Goal: Task Accomplishment & Management: Complete application form

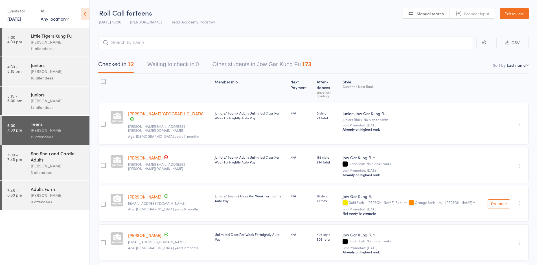
click at [531, 12] on header "Roll Call for Teens 10 Sep 18:00 James Agius Head Academy Padstow Manual search…" at bounding box center [314, 14] width 448 height 28
drag, startPoint x: 531, startPoint y: 12, endPoint x: 521, endPoint y: 15, distance: 11.0
click at [521, 15] on header "Roll Call for Teens 10 Sep 18:00 James Agius Head Academy Padstow Manual search…" at bounding box center [314, 14] width 448 height 28
click at [521, 15] on link "Exit roll call" at bounding box center [514, 13] width 29 height 11
click at [522, 16] on link "Exit roll call" at bounding box center [514, 13] width 29 height 11
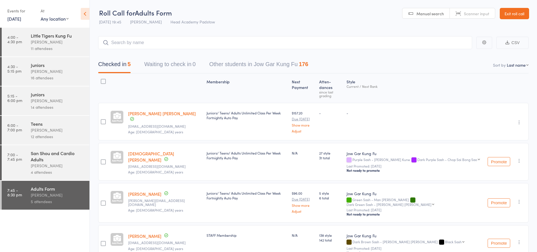
click at [513, 17] on link "Exit roll call" at bounding box center [514, 13] width 29 height 11
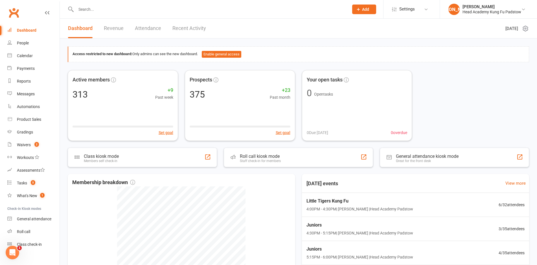
click at [274, 32] on header "Dashboard Revenue Attendance Recent Activity Thursday 11th, September 2025" at bounding box center [299, 29] width 478 height 20
click at [261, 31] on header "Dashboard Revenue Attendance Recent Activity Thursday 11th, September 2025" at bounding box center [299, 29] width 478 height 20
click at [290, 23] on header "Dashboard Revenue Attendance Recent Activity Thursday 11th, September 2025" at bounding box center [299, 29] width 478 height 20
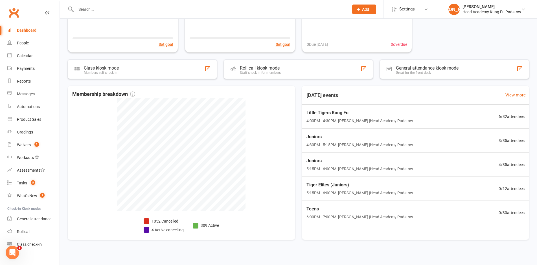
scroll to position [93, 0]
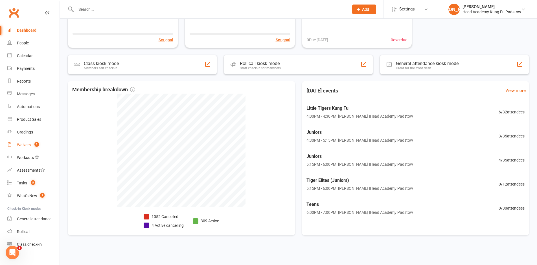
click at [29, 147] on link "Waivers 2" at bounding box center [33, 144] width 52 height 13
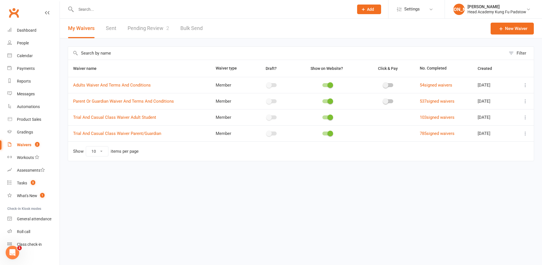
click at [149, 33] on link "Pending Review 2" at bounding box center [149, 28] width 42 height 19
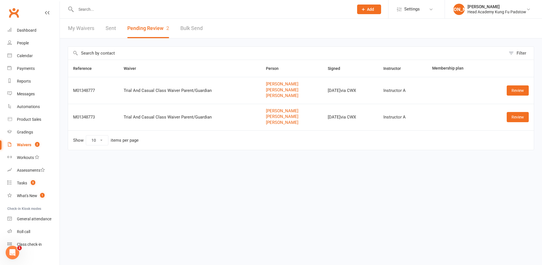
click at [239, 49] on input "text" at bounding box center [287, 53] width 438 height 13
click at [219, 45] on div "Filter Reference Waiver Person Signed Instructor Membership plan M01348777 Tria…" at bounding box center [301, 101] width 482 height 127
drag, startPoint x: 218, startPoint y: 45, endPoint x: 198, endPoint y: 46, distance: 20.1
click at [208, 46] on div "Filter Reference Waiver Person Signed Instructor Membership plan M01348777 Tria…" at bounding box center [301, 101] width 482 height 127
click at [89, 25] on link "My Waivers" at bounding box center [81, 28] width 26 height 19
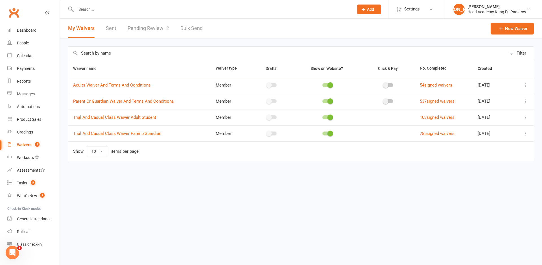
click at [124, 11] on input "text" at bounding box center [212, 9] width 276 height 8
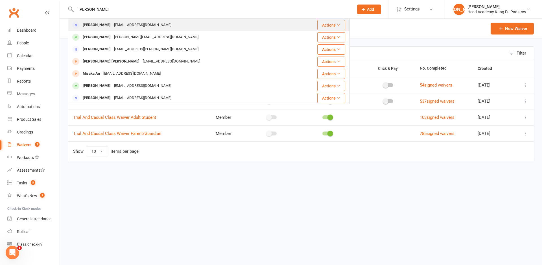
type input "mika"
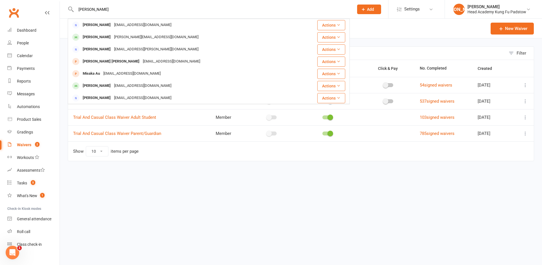
click at [129, 27] on div "granite@internode.on.net" at bounding box center [142, 25] width 61 height 8
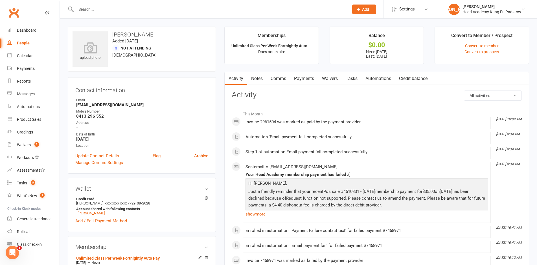
click at [295, 78] on link "Payments" at bounding box center [304, 78] width 28 height 13
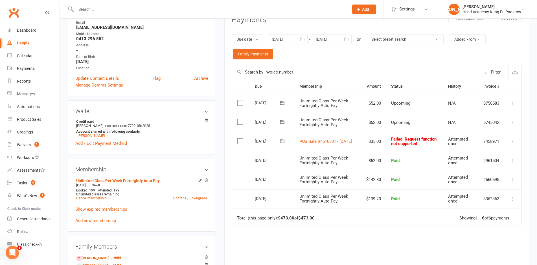
scroll to position [85, 0]
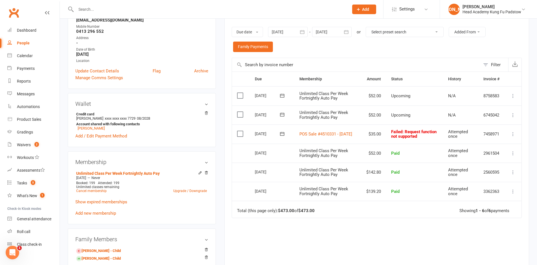
click at [511, 134] on icon at bounding box center [514, 134] width 6 height 6
click at [475, 188] on link "Retry now" at bounding box center [489, 189] width 56 height 11
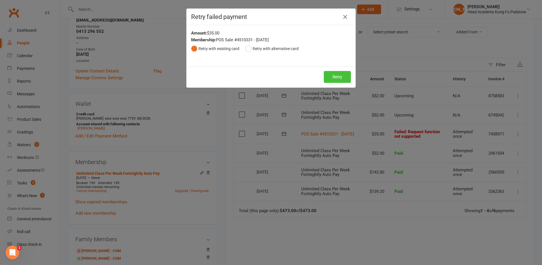
click at [333, 80] on button "Retry" at bounding box center [337, 77] width 27 height 12
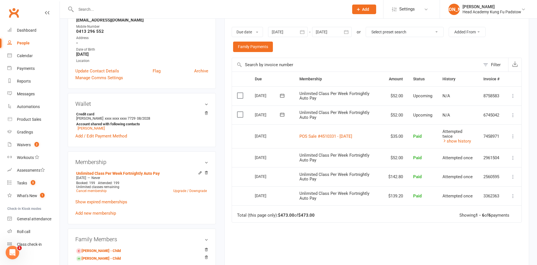
click at [388, 45] on div "Due date Due date Date paid Date failed Date settled 11 Aug 2025 August 2025 Su…" at bounding box center [377, 39] width 290 height 36
drag, startPoint x: 415, startPoint y: 55, endPoint x: 434, endPoint y: 88, distance: 37.9
click at [415, 56] on div "Due date Due date Date paid Date failed Date settled 11 Aug 2025 August 2025 Su…" at bounding box center [377, 39] width 290 height 36
click at [472, 110] on td "N/A" at bounding box center [458, 114] width 41 height 19
click at [323, 52] on div "Due date Due date Date paid Date failed Date settled 11 Aug 2025 August 2025 Su…" at bounding box center [377, 39] width 290 height 36
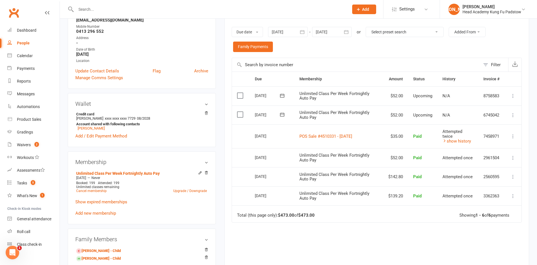
drag, startPoint x: 310, startPoint y: 49, endPoint x: 349, endPoint y: 46, distance: 39.3
click at [328, 46] on div "Due date Due date Date paid Date failed Date settled 11 Aug 2025 August 2025 Su…" at bounding box center [377, 39] width 290 height 36
drag, startPoint x: 349, startPoint y: 46, endPoint x: 358, endPoint y: 45, distance: 9.4
click at [355, 46] on div "Due date Due date Date paid Date failed Date settled 11 Aug 2025 August 2025 Su…" at bounding box center [377, 39] width 290 height 36
drag, startPoint x: 334, startPoint y: 49, endPoint x: 331, endPoint y: 49, distance: 3.7
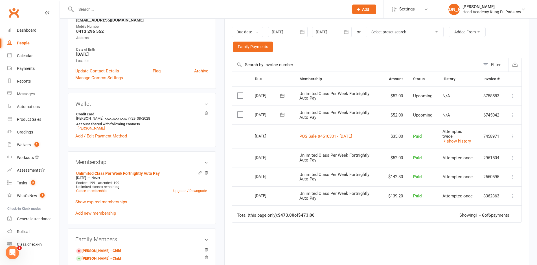
click at [333, 49] on div "Due date Due date Date paid Date failed Date settled 11 Aug 2025 August 2025 Su…" at bounding box center [377, 39] width 290 height 36
click at [328, 49] on div "Due date Due date Date paid Date failed Date settled 11 Aug 2025 August 2025 Su…" at bounding box center [377, 39] width 290 height 36
click at [328, 48] on div "Due date Due date Date paid Date failed Date settled 11 Aug 2025 August 2025 Su…" at bounding box center [377, 39] width 290 height 36
click at [328, 47] on div "Due date Due date Date paid Date failed Date settled 11 Aug 2025 August 2025 Su…" at bounding box center [377, 39] width 290 height 36
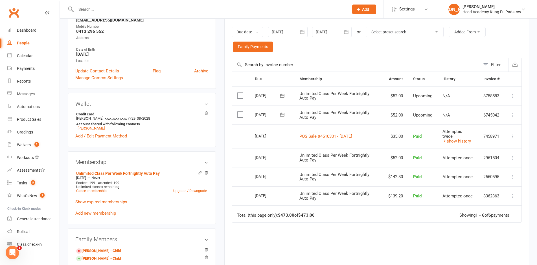
click at [328, 47] on div "Due date Due date Date paid Date failed Date settled 11 Aug 2025 August 2025 Su…" at bounding box center [377, 39] width 290 height 36
drag, startPoint x: 326, startPoint y: 47, endPoint x: 265, endPoint y: 8, distance: 72.6
click at [326, 47] on div "Due date Due date Date paid Date failed Date settled 11 Aug 2025 August 2025 Su…" at bounding box center [377, 39] width 290 height 36
click at [35, 146] on span "2" at bounding box center [36, 144] width 5 height 5
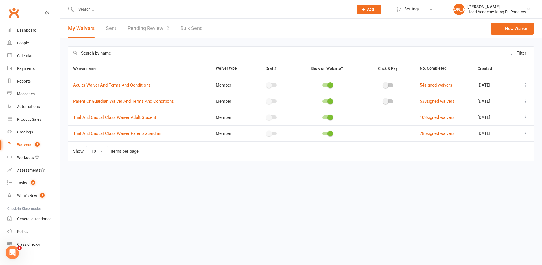
click at [160, 24] on link "Pending Review 2" at bounding box center [149, 28] width 42 height 19
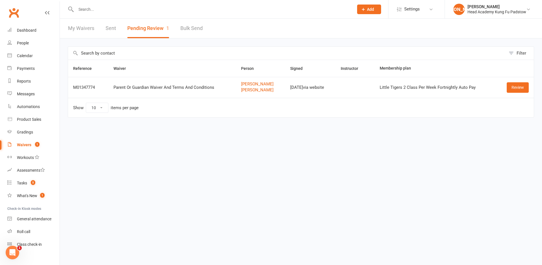
click at [150, 38] on header "My Waivers Sent Pending Review 1 Bulk Send" at bounding box center [301, 29] width 482 height 20
click at [11, 12] on link "Clubworx" at bounding box center [14, 13] width 14 height 14
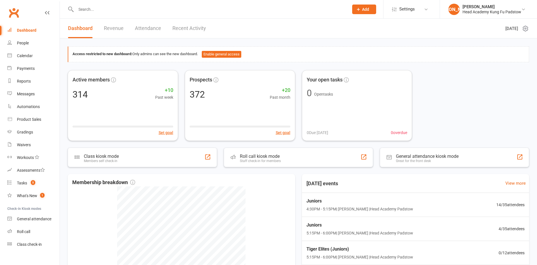
click at [4, 40] on li "People" at bounding box center [30, 43] width 60 height 13
click at [36, 25] on link "Dashboard" at bounding box center [33, 30] width 52 height 13
click at [123, 8] on input "text" at bounding box center [209, 9] width 271 height 8
click at [495, 12] on div "Head Academy Kung Fu Padstow" at bounding box center [492, 11] width 59 height 5
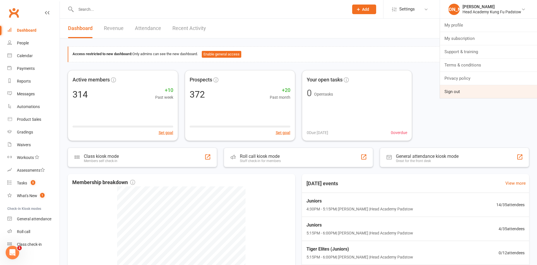
click at [484, 91] on link "Sign out" at bounding box center [488, 91] width 97 height 13
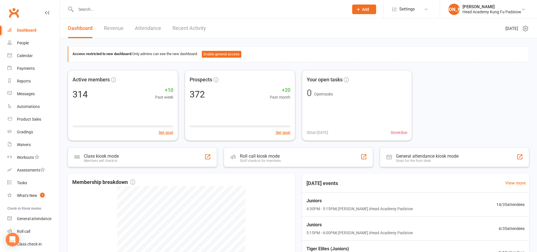
click at [122, 22] on link "Revenue" at bounding box center [114, 28] width 20 height 19
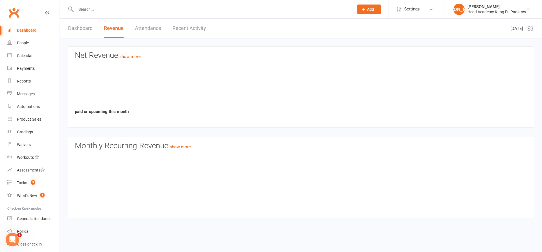
drag, startPoint x: 0, startPoint y: 29, endPoint x: 6, endPoint y: 31, distance: 6.0
click at [7, 29] on link "Dashboard" at bounding box center [33, 30] width 52 height 13
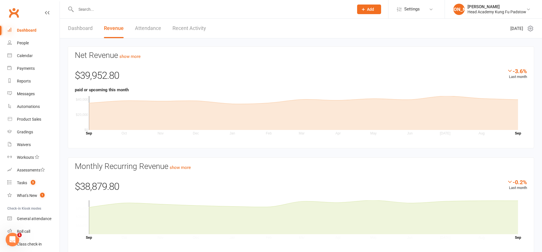
drag, startPoint x: 6, startPoint y: 31, endPoint x: 11, endPoint y: 29, distance: 5.8
click at [10, 29] on li "Dashboard" at bounding box center [30, 30] width 60 height 13
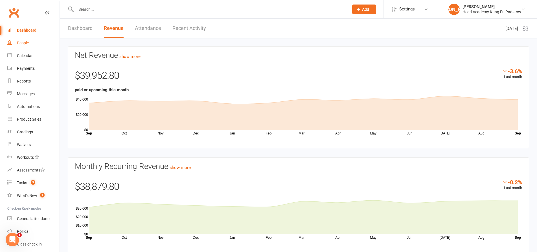
click at [21, 41] on div "People" at bounding box center [23, 43] width 12 height 5
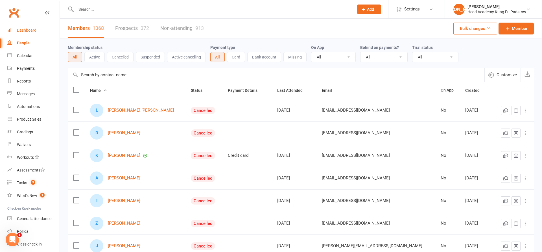
click at [27, 26] on link "Dashboard" at bounding box center [33, 30] width 52 height 13
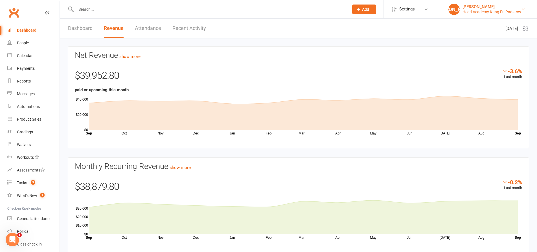
click at [509, 14] on link "[PERSON_NAME] Head Academy Kung Fu Padstow" at bounding box center [489, 9] width 80 height 11
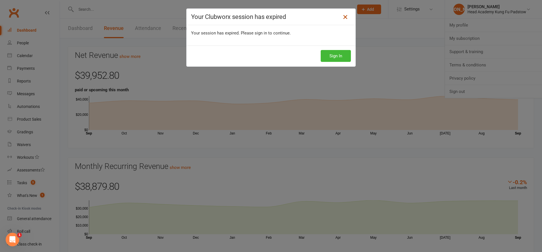
click at [345, 14] on icon at bounding box center [345, 17] width 7 height 7
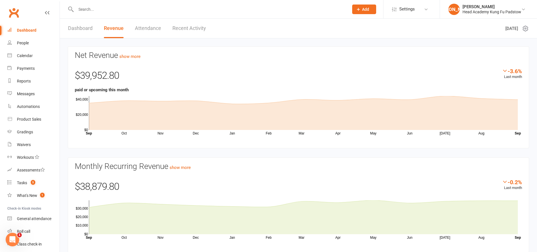
click at [169, 14] on div at bounding box center [206, 9] width 277 height 18
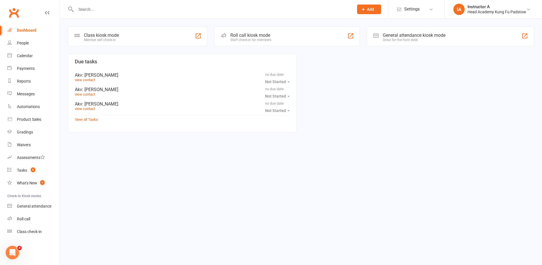
click at [242, 42] on div "Roll call kiosk mode Staff check-in for members" at bounding box center [287, 36] width 146 height 19
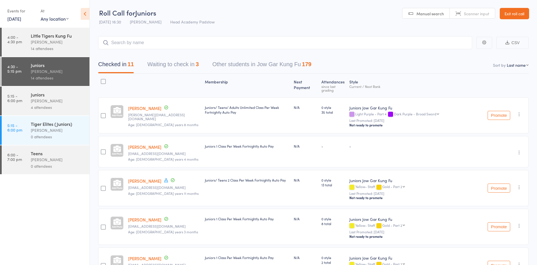
click at [143, 50] on div "Checked in 11 Waiting to check in 3 Other students in Jow Gar Kung Fu 179" at bounding box center [313, 61] width 431 height 24
click at [143, 48] on input "search" at bounding box center [285, 42] width 374 height 13
drag, startPoint x: 136, startPoint y: 65, endPoint x: 135, endPoint y: 61, distance: 3.8
click at [135, 64] on div "Checked in 11 Waiting to check in 3 Other students in Jow Gar Kung Fu 179" at bounding box center [205, 65] width 227 height 15
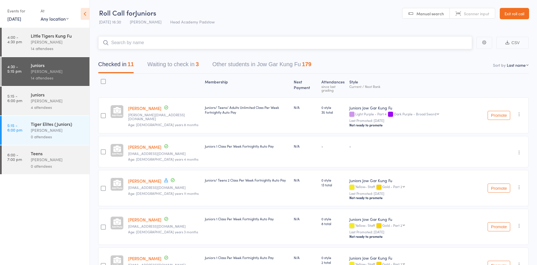
click at [134, 59] on button "Checked in 11" at bounding box center [116, 65] width 36 height 15
click at [132, 40] on input "search" at bounding box center [285, 42] width 374 height 13
click at [144, 55] on div "Checked in 11 Waiting to check in 3 Other students in Jow Gar Kung Fu 179" at bounding box center [313, 61] width 431 height 24
click at [143, 42] on input "search" at bounding box center [285, 42] width 374 height 13
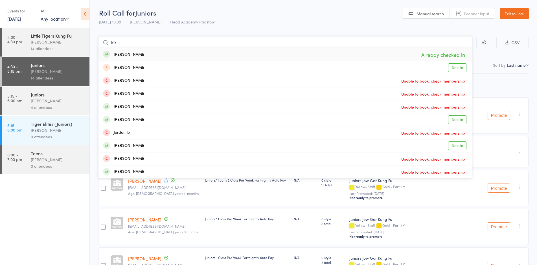
type input "k"
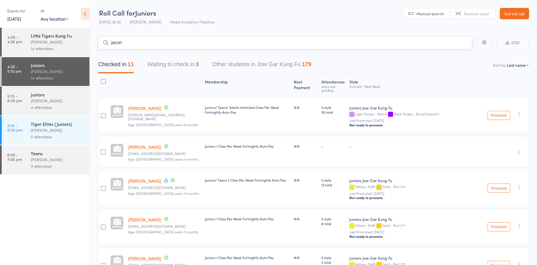
type input "jacon"
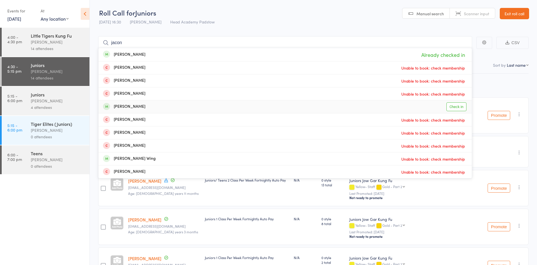
click at [124, 108] on div "Jacob Khodr" at bounding box center [124, 106] width 42 height 6
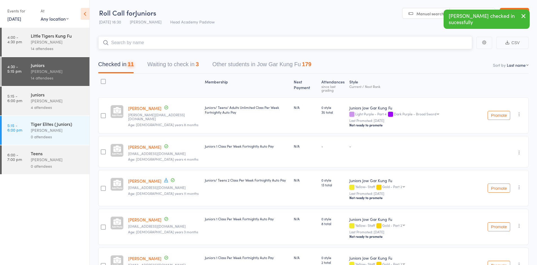
click at [147, 42] on input "search" at bounding box center [285, 42] width 374 height 13
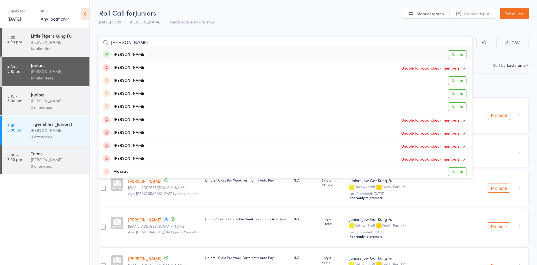
type input "alecandra s"
click at [153, 52] on div "Alessandra Sirianni Drop in" at bounding box center [286, 54] width 374 height 13
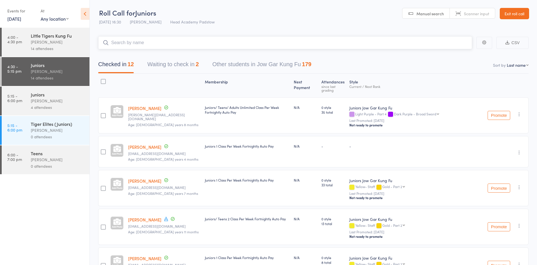
click at [144, 43] on input "search" at bounding box center [285, 42] width 374 height 13
type input "c"
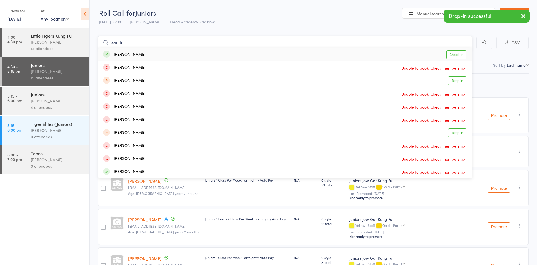
type input "xander"
click at [129, 55] on div "Xander Ng" at bounding box center [124, 54] width 42 height 6
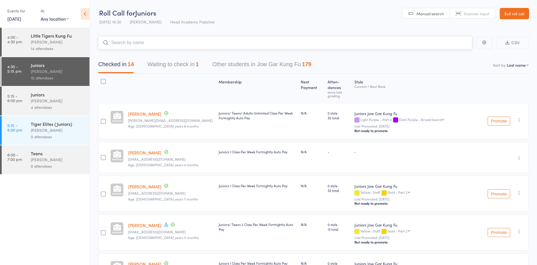
click at [153, 45] on input "search" at bounding box center [285, 42] width 374 height 13
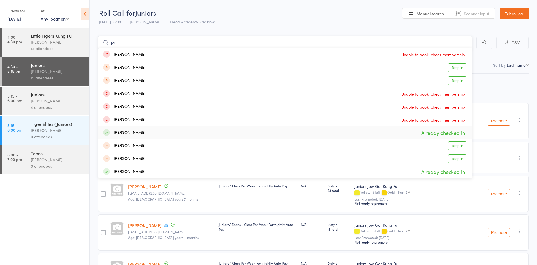
type input "j"
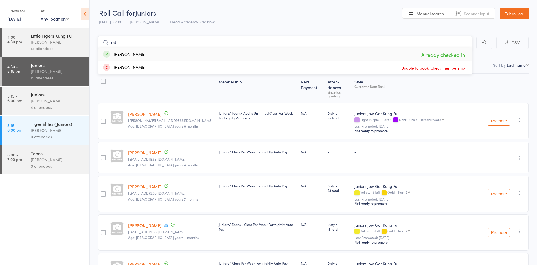
type input "o"
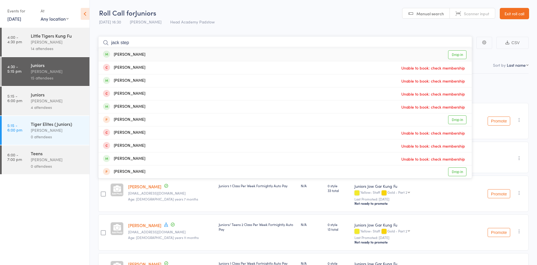
type input "jack step"
click at [125, 55] on div "Jack Stephen" at bounding box center [124, 54] width 42 height 6
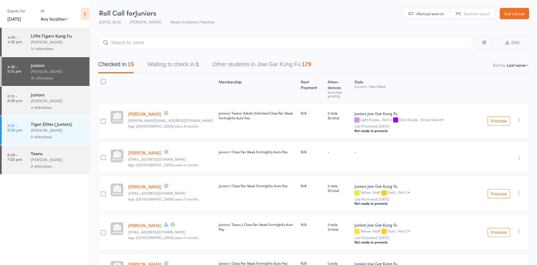
click at [113, 52] on div "Checked in 15 Waiting to check in 1 Other students in Jow Gar Kung Fu 179" at bounding box center [313, 61] width 431 height 24
click at [11, 132] on link "5:15 - 6:00 pm Tiger Elites (Juniors) James Agius 0 attendees" at bounding box center [46, 130] width 88 height 29
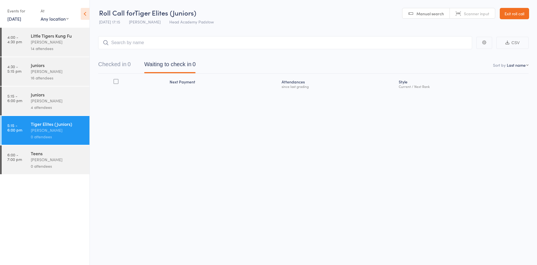
click at [144, 40] on input "search" at bounding box center [285, 42] width 374 height 13
type input "g"
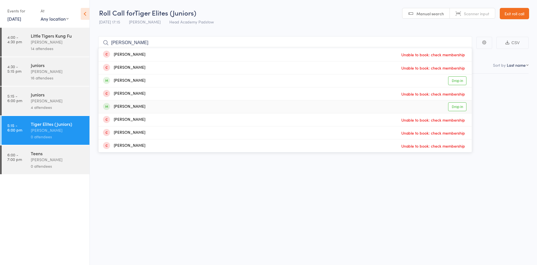
type input "logan"
click at [137, 102] on div "Logan McKinley Drop in" at bounding box center [286, 106] width 374 height 13
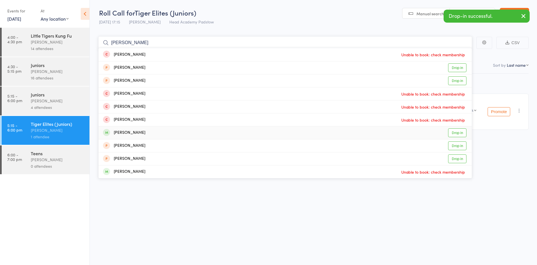
type input "james"
click at [129, 133] on div "James Nguyen" at bounding box center [124, 132] width 42 height 6
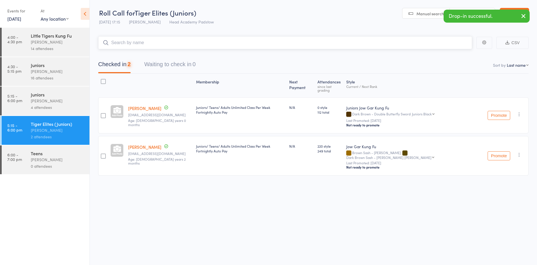
click at [138, 42] on input "search" at bounding box center [285, 42] width 374 height 13
click at [138, 43] on input "search" at bounding box center [285, 42] width 374 height 13
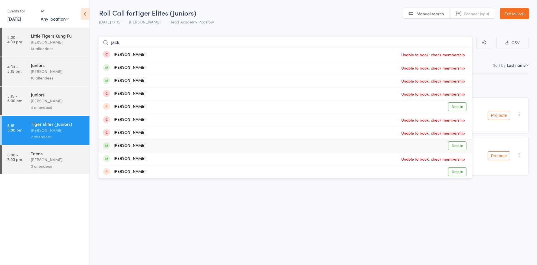
type input "jack"
click at [140, 145] on div "Jack Stephen Drop in" at bounding box center [286, 145] width 374 height 13
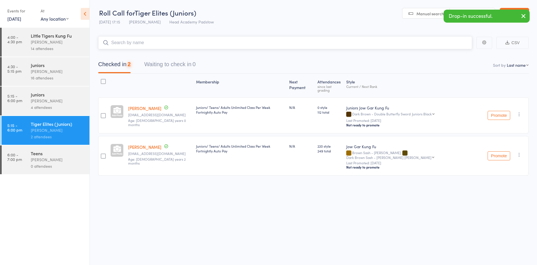
click at [140, 39] on input "search" at bounding box center [285, 42] width 374 height 13
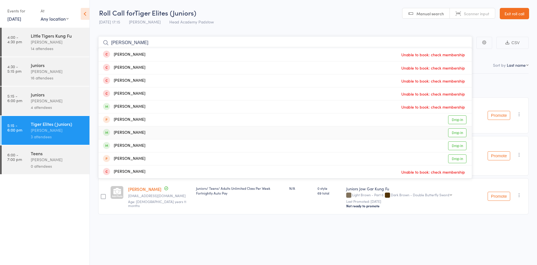
type input "chloe"
click at [131, 135] on div "[PERSON_NAME]" at bounding box center [124, 132] width 42 height 6
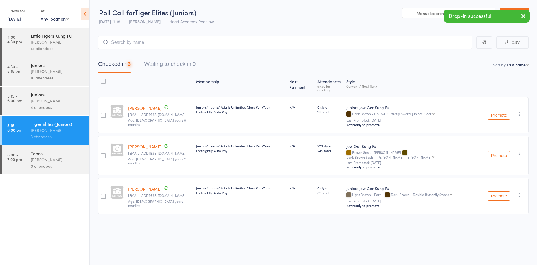
drag, startPoint x: 131, startPoint y: 135, endPoint x: 133, endPoint y: 72, distance: 63.6
click at [129, 125] on div "Logan McKinley janellelcarter@gmail.com Age: 13 years 0 months Juniors/ Teens/ …" at bounding box center [313, 155] width 431 height 117
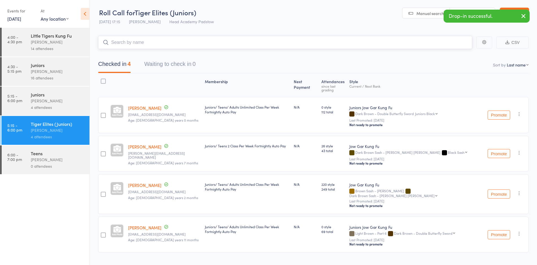
click at [154, 39] on input "search" at bounding box center [285, 42] width 374 height 13
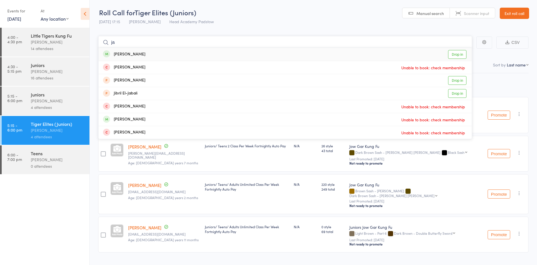
type input "j"
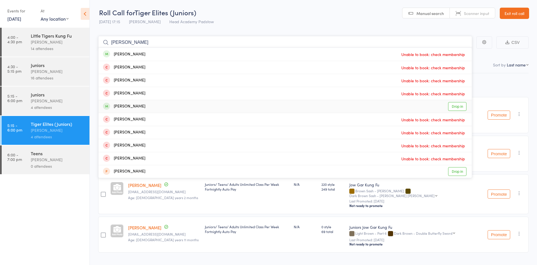
type input "jacob"
click at [129, 106] on div "Jacob Khodr" at bounding box center [124, 106] width 42 height 6
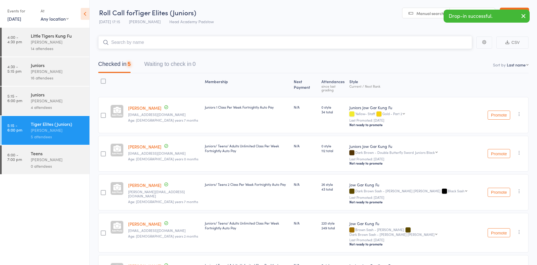
click at [148, 43] on input "search" at bounding box center [285, 42] width 374 height 13
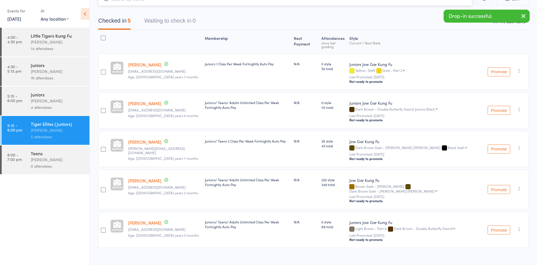
scroll to position [46, 0]
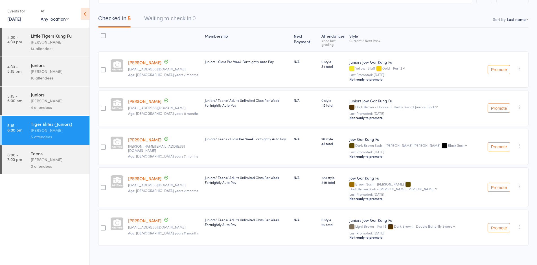
click at [101, 67] on div at bounding box center [103, 69] width 5 height 5
click at [102, 68] on input "checkbox" at bounding box center [102, 68] width 0 height 0
click at [474, 256] on button "Remove" at bounding box center [475, 253] width 25 height 12
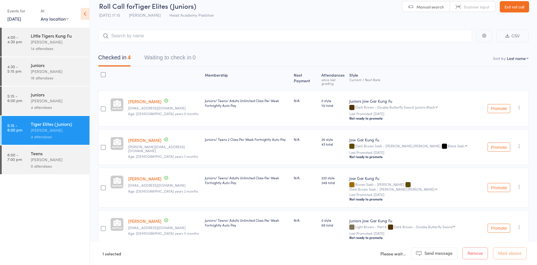
click at [53, 99] on div "[PERSON_NAME]" at bounding box center [58, 100] width 54 height 6
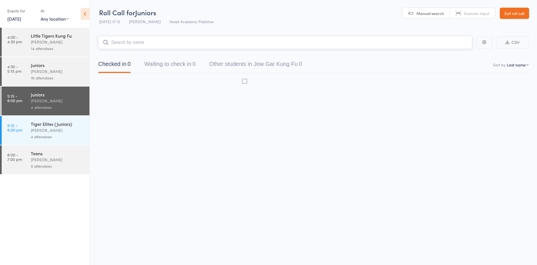
scroll to position [0, 0]
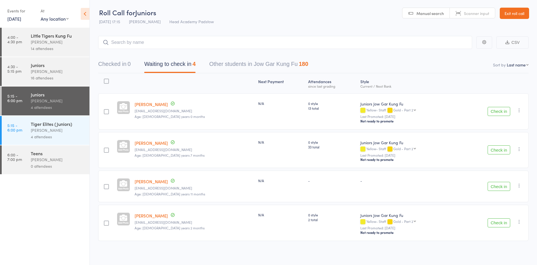
drag, startPoint x: 168, startPoint y: 53, endPoint x: 175, endPoint y: 41, distance: 14.1
click at [168, 53] on div "Checked in 0 Waiting to check in 4 Other students in Jow Gar Kung Fu 180" at bounding box center [313, 61] width 431 height 24
click at [177, 38] on input "search" at bounding box center [285, 42] width 374 height 13
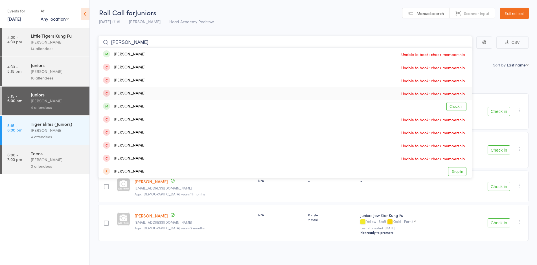
type input "jacob b"
click at [133, 101] on div "Jacob Khodr Check in" at bounding box center [286, 106] width 374 height 13
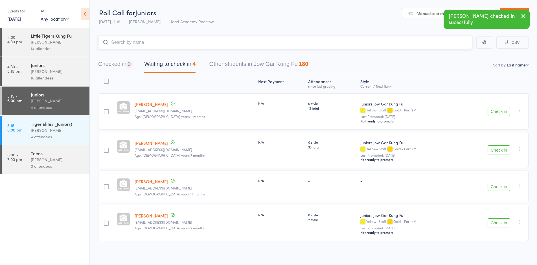
click at [144, 41] on input "search" at bounding box center [285, 42] width 374 height 13
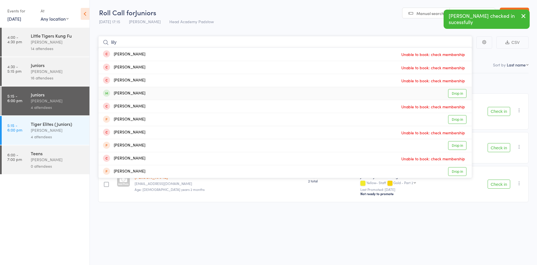
type input "lily"
click at [126, 92] on div "Lily Jeffree" at bounding box center [124, 93] width 42 height 6
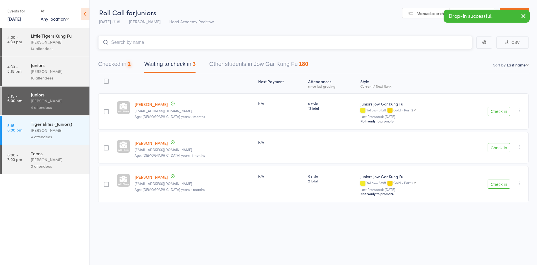
click at [127, 48] on input "search" at bounding box center [285, 42] width 374 height 13
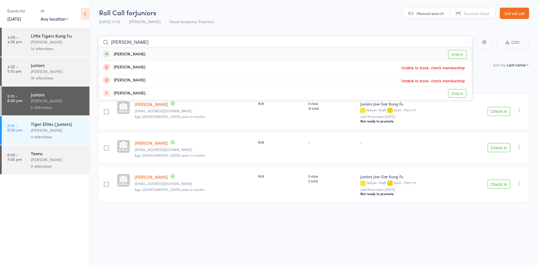
type input "nerida"
click at [131, 48] on div "Nerida Pearce Pulido Drop in" at bounding box center [286, 54] width 374 height 13
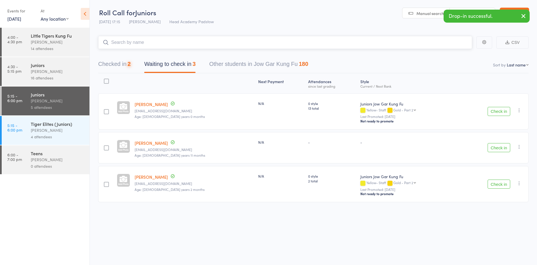
drag, startPoint x: 132, startPoint y: 41, endPoint x: 136, endPoint y: 36, distance: 5.8
click at [136, 36] on input "search" at bounding box center [285, 42] width 374 height 13
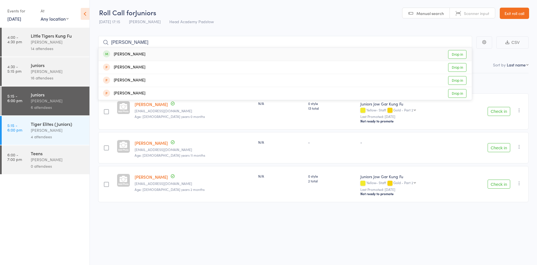
click at [139, 51] on ul "Robert Christie Drop in Vaughn Roberts Drop in Robin Mehta Drop in Rob Thompson…" at bounding box center [285, 73] width 374 height 53
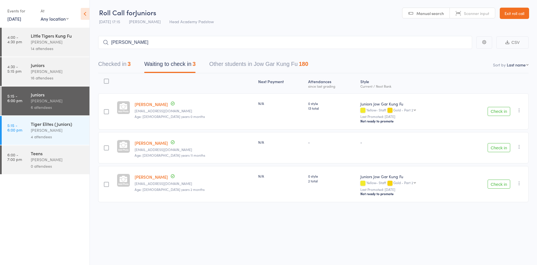
click at [139, 51] on div "Checked in 3 Waiting to check in 3 Other students in Jow Gar Kung Fu 180" at bounding box center [313, 61] width 431 height 24
click at [139, 47] on input "robert" at bounding box center [285, 42] width 374 height 13
click at [141, 44] on input "robert" at bounding box center [285, 42] width 374 height 13
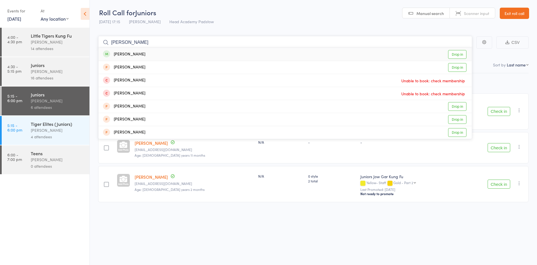
type input "robert ch"
click at [141, 55] on div "Robert Christie Drop in" at bounding box center [286, 54] width 374 height 13
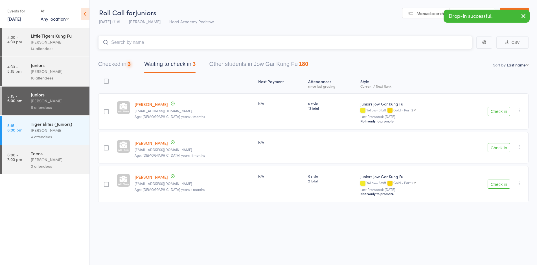
click at [138, 42] on input "search" at bounding box center [285, 42] width 374 height 13
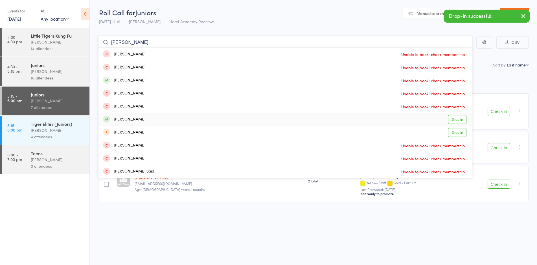
type input "sara h"
click at [131, 117] on div "Sarah Moussa" at bounding box center [124, 119] width 42 height 6
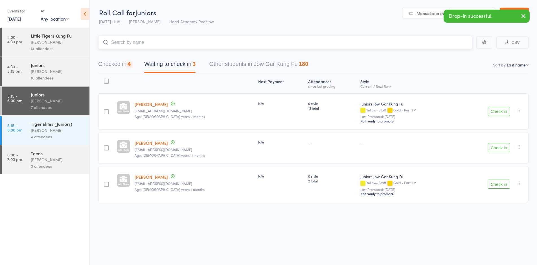
click at [144, 41] on input "search" at bounding box center [285, 42] width 374 height 13
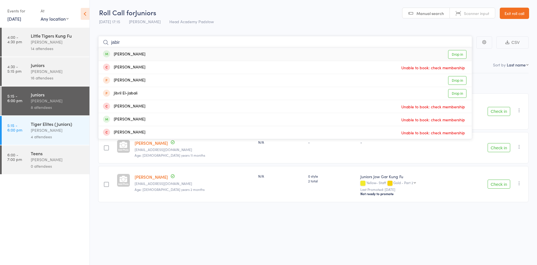
type input "jabir"
click at [121, 58] on div "Jabir Taibi Drop in" at bounding box center [286, 54] width 374 height 13
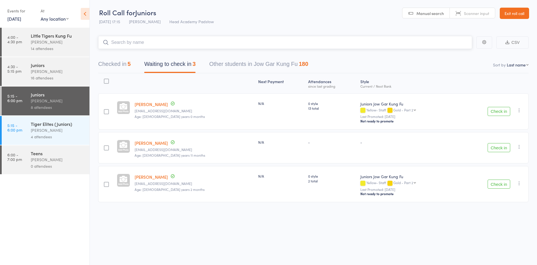
click at [120, 45] on input "search" at bounding box center [285, 42] width 374 height 13
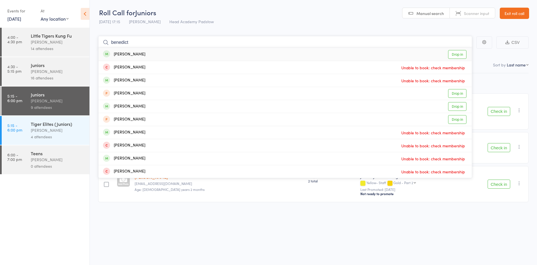
type input "benedict"
click at [125, 57] on div "Benedict Tjai" at bounding box center [124, 54] width 42 height 6
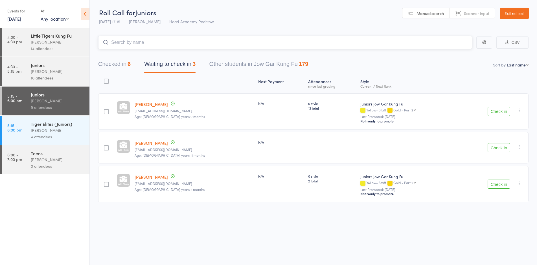
click at [127, 44] on input "search" at bounding box center [285, 42] width 374 height 13
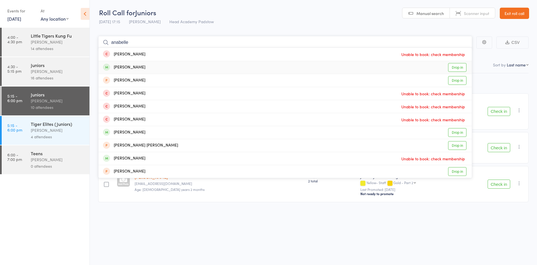
type input "anabelle"
click at [123, 64] on div "Annabelle Clayson" at bounding box center [124, 67] width 42 height 6
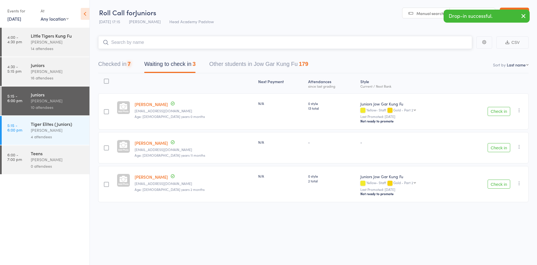
click at [133, 42] on input "search" at bounding box center [285, 42] width 374 height 13
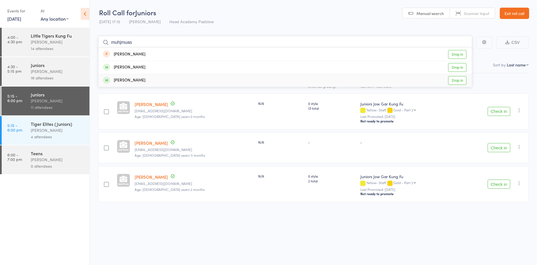
type input "muhjmuas"
click at [143, 64] on div "[PERSON_NAME]" at bounding box center [124, 67] width 42 height 6
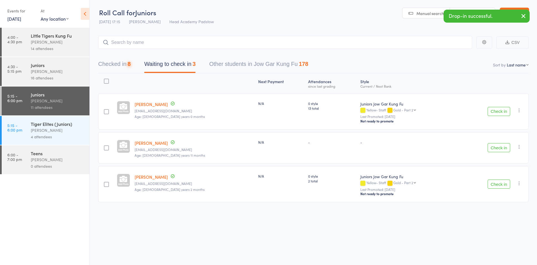
click at [158, 29] on main "CSV Checked in 8 Waiting to check in 3 Other students in Jow Gar Kung Fu 178 So…" at bounding box center [314, 127] width 448 height 200
click at [155, 40] on input "search" at bounding box center [285, 42] width 374 height 13
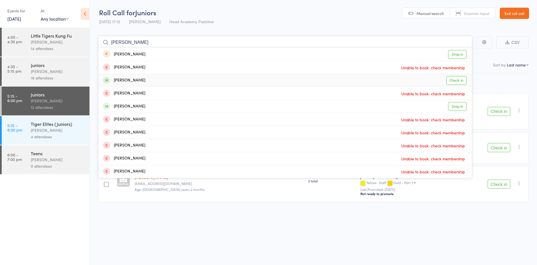
type input "[PERSON_NAME]"
click at [131, 84] on div "Marcus Tun Check in" at bounding box center [286, 80] width 374 height 13
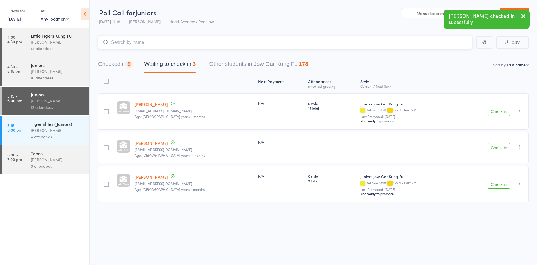
drag, startPoint x: 142, startPoint y: 46, endPoint x: 145, endPoint y: 45, distance: 3.3
click at [142, 46] on input "search" at bounding box center [285, 42] width 374 height 13
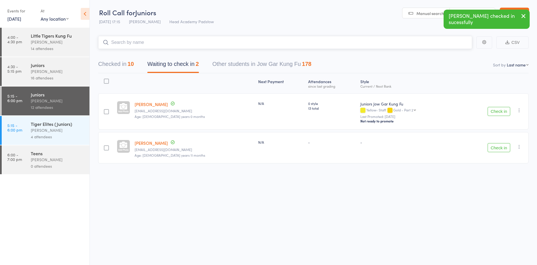
type input "a"
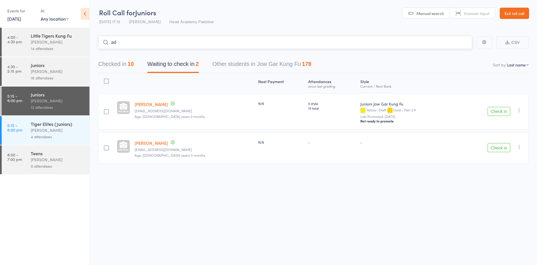
type input "a"
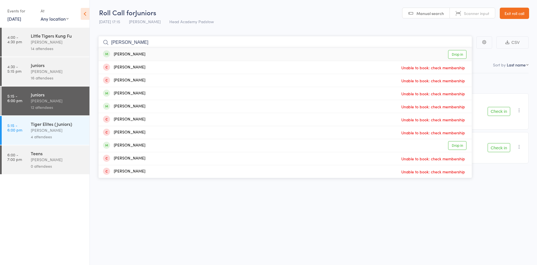
type input "oliver jef"
click at [136, 54] on div "Oliver Jeffree" at bounding box center [124, 54] width 42 height 6
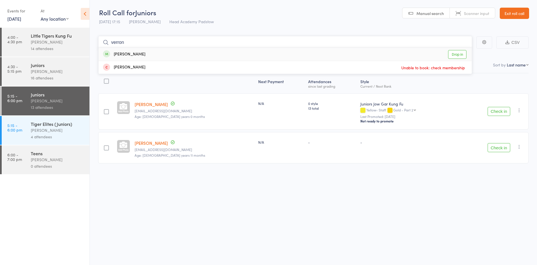
type input "verron"
click at [125, 57] on div "Verrnon Sundarsagar" at bounding box center [124, 54] width 42 height 6
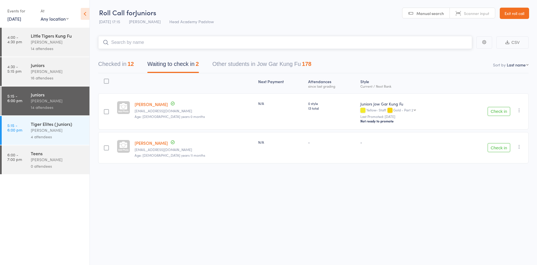
click at [111, 65] on button "Checked in 12" at bounding box center [116, 65] width 36 height 15
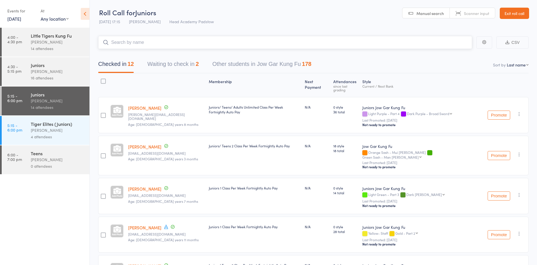
scroll to position [0, 0]
click at [181, 73] on button "Waiting to check in 2" at bounding box center [172, 65] width 51 height 15
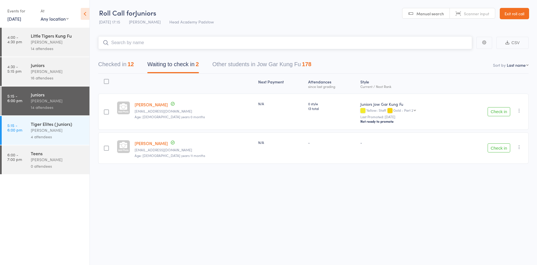
click at [128, 63] on button "Checked in 12" at bounding box center [116, 65] width 36 height 15
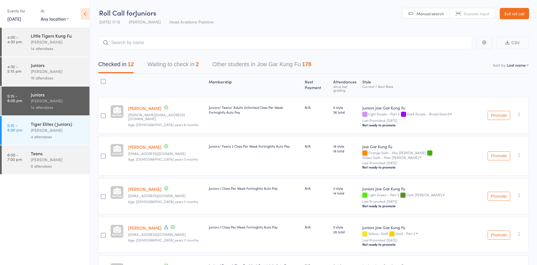
click at [103, 153] on div at bounding box center [103, 155] width 5 height 5
click at [102, 154] on input "checkbox" at bounding box center [102, 154] width 0 height 0
click at [475, 256] on button "Remove" at bounding box center [475, 253] width 25 height 12
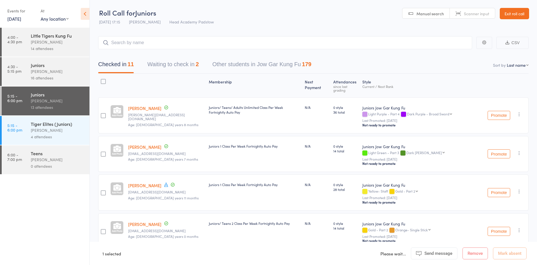
click at [164, 69] on button "Waiting to check in 2" at bounding box center [172, 65] width 51 height 15
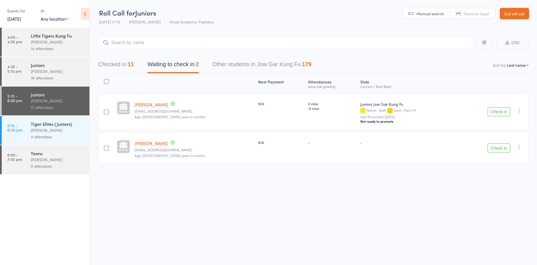
click at [503, 110] on button "Check in" at bounding box center [499, 111] width 23 height 9
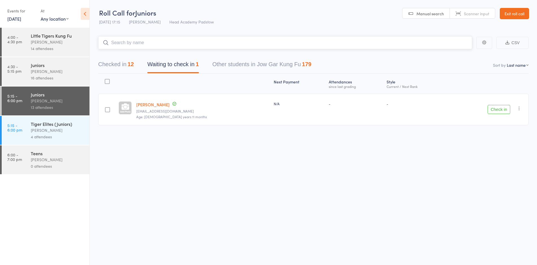
click at [148, 38] on input "search" at bounding box center [285, 42] width 374 height 13
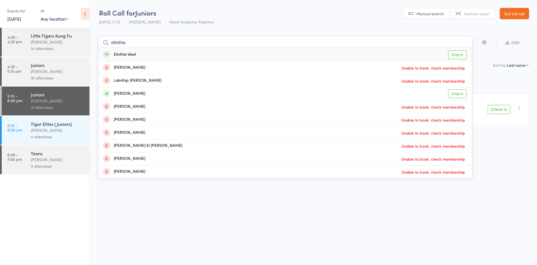
type input "elinthia"
click at [131, 57] on div "Elinthia West Drop in" at bounding box center [286, 54] width 374 height 13
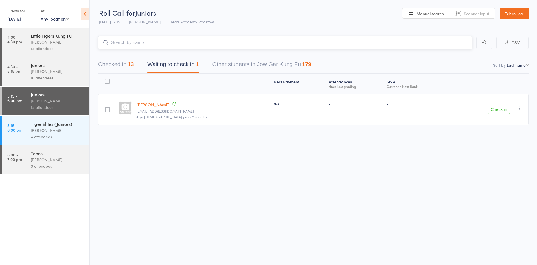
click at [151, 42] on input "search" at bounding box center [285, 42] width 374 height 13
click at [27, 153] on link "6:00 - 7:00 pm Teens James Agius 0 attendees" at bounding box center [46, 159] width 88 height 29
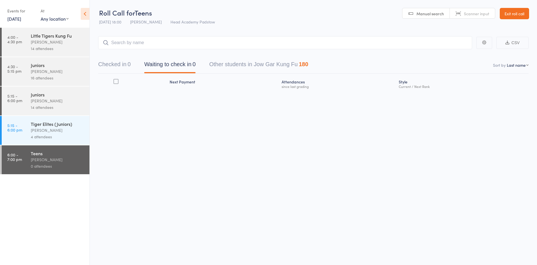
click at [160, 42] on input "search" at bounding box center [285, 42] width 374 height 13
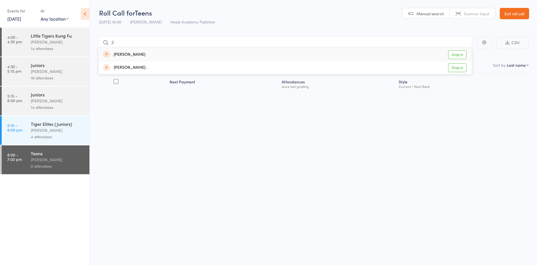
type input ";"
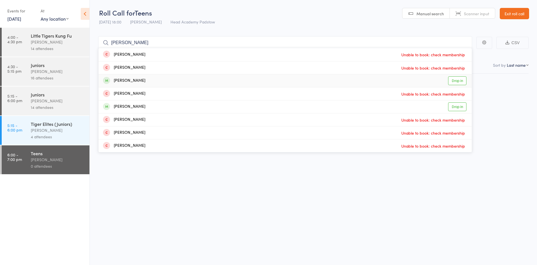
type input "logan"
click at [125, 79] on div "Logan Coulton" at bounding box center [124, 80] width 42 height 6
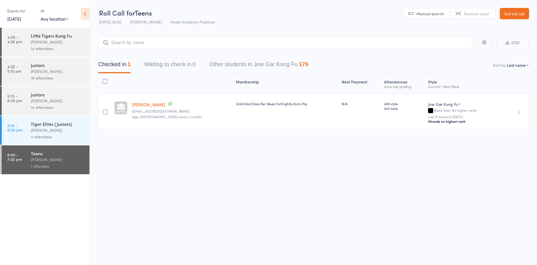
drag, startPoint x: 165, startPoint y: 32, endPoint x: 171, endPoint y: 37, distance: 6.8
click at [170, 37] on main "CSV Checked in 1 Waiting to check in 0 Other students in Jow Gar Kung Fu 179 So…" at bounding box center [314, 91] width 448 height 127
click at [171, 37] on input "search" at bounding box center [285, 42] width 374 height 13
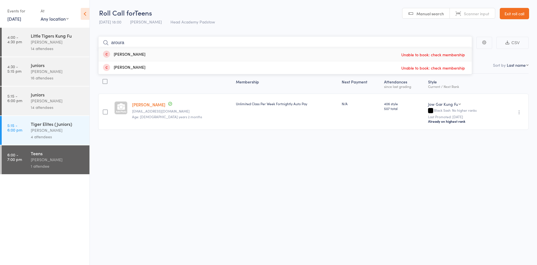
type input "aroura"
click at [134, 50] on div "Noah Abouraad Unable to book: check membership" at bounding box center [286, 54] width 374 height 13
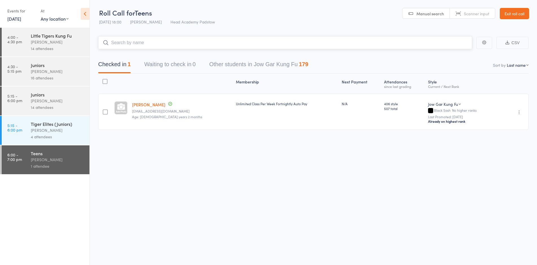
click at [136, 46] on input "search" at bounding box center [285, 42] width 374 height 13
drag, startPoint x: 130, startPoint y: 43, endPoint x: 33, endPoint y: 45, distance: 97.7
click at [33, 45] on div "Roll Call for Teens 11 Sep 18:00 James Agius Head Academy Padstow Manual search…" at bounding box center [268, 132] width 537 height 265
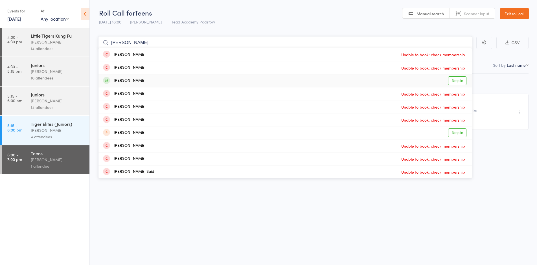
type input "AROURA karr"
drag, startPoint x: 120, startPoint y: 84, endPoint x: 126, endPoint y: 80, distance: 6.9
click at [123, 82] on div "Aurora Katz Drop in" at bounding box center [286, 80] width 374 height 13
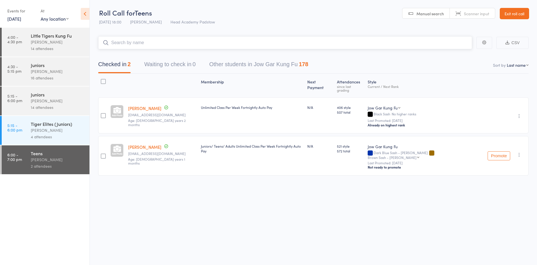
click at [168, 39] on input "search" at bounding box center [285, 42] width 374 height 13
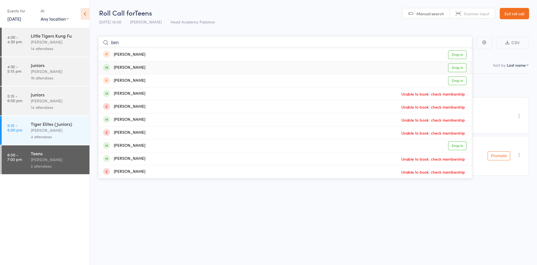
type input "ben"
drag, startPoint x: 171, startPoint y: 73, endPoint x: 175, endPoint y: 67, distance: 7.2
click at [173, 72] on div "Ben Folan Drop in" at bounding box center [286, 67] width 374 height 13
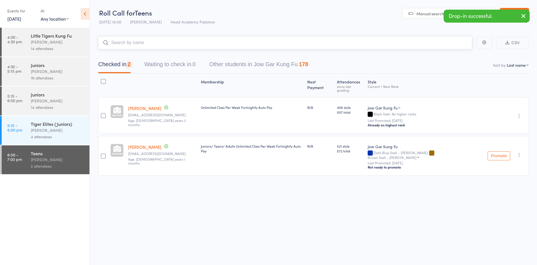
click at [149, 48] on input "search" at bounding box center [285, 42] width 374 height 13
click at [147, 36] on input "search" at bounding box center [285, 42] width 374 height 13
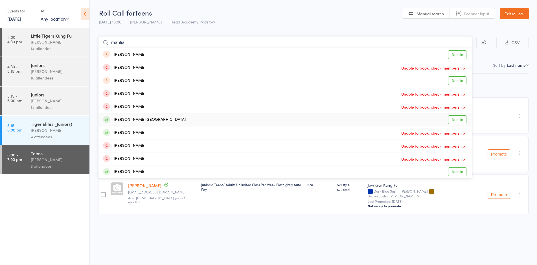
type input "mahlia"
click at [184, 114] on div "Mahalia Bartolo - Stafford Drop in" at bounding box center [286, 119] width 374 height 13
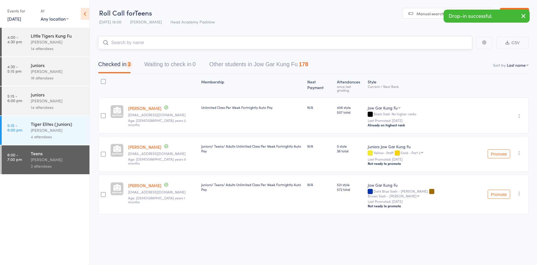
click at [180, 45] on input "search" at bounding box center [285, 42] width 374 height 13
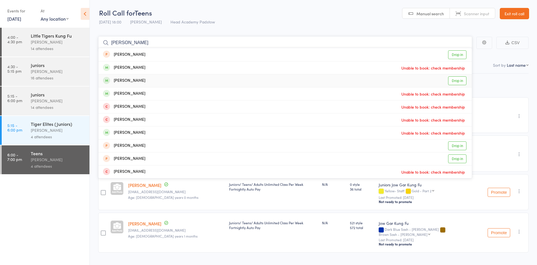
type input "noah bar"
click at [138, 81] on div "[PERSON_NAME]" at bounding box center [124, 80] width 42 height 6
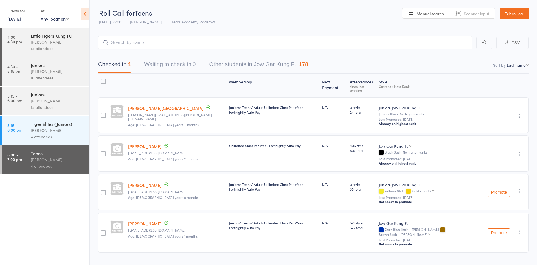
click at [144, 52] on div "Checked in 4 Waiting to check in 0 Other students in Jow Gar Kung Fu 178" at bounding box center [313, 61] width 431 height 24
click at [144, 47] on input "search" at bounding box center [285, 42] width 374 height 13
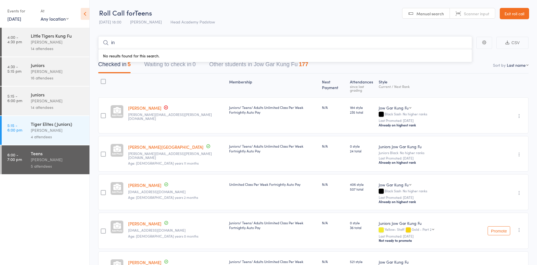
type input "i"
type input "b"
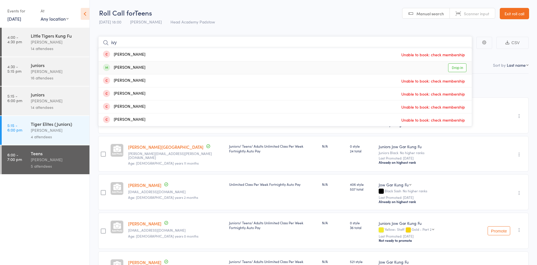
type input "ivy"
click at [127, 66] on div "Ivy Murray" at bounding box center [124, 67] width 42 height 6
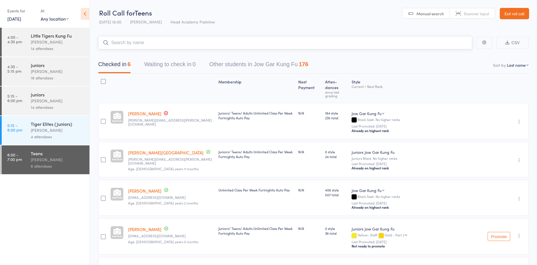
click at [145, 47] on input "search" at bounding box center [285, 42] width 374 height 13
click at [146, 47] on input "search" at bounding box center [285, 42] width 374 height 13
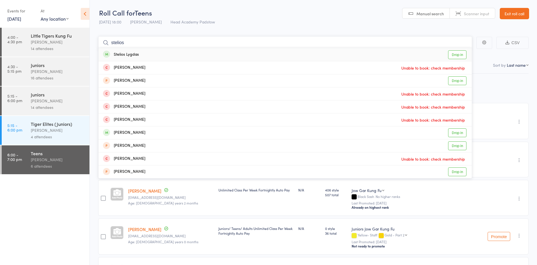
type input "stelios"
click at [188, 55] on div "Stelios Lygdas Drop in" at bounding box center [286, 54] width 374 height 13
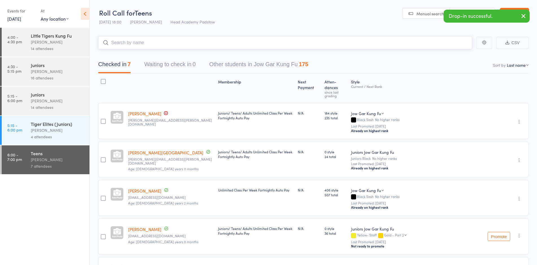
click at [136, 41] on input "search" at bounding box center [285, 42] width 374 height 13
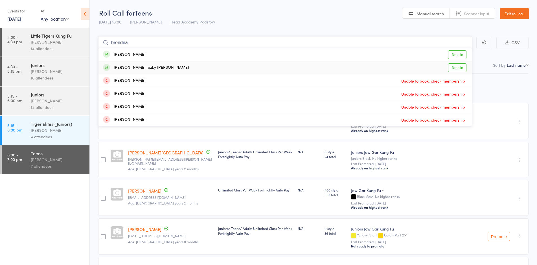
type input "brendna"
drag, startPoint x: 126, startPoint y: 63, endPoint x: 143, endPoint y: 27, distance: 40.2
click at [126, 63] on div "Brendan rezky Adam Drop in" at bounding box center [286, 67] width 374 height 13
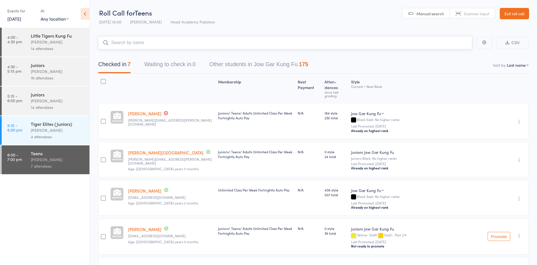
click at [146, 38] on input "search" at bounding box center [285, 42] width 374 height 13
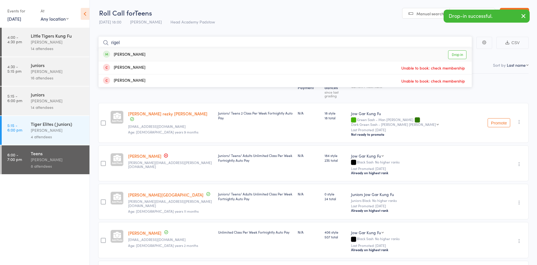
type input "rigel"
click at [130, 54] on div "Rigel Pearce Pulido" at bounding box center [124, 54] width 42 height 6
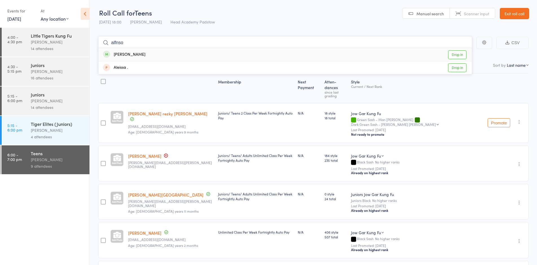
type input "alfnso"
drag, startPoint x: 127, startPoint y: 60, endPoint x: 130, endPoint y: 59, distance: 2.9
click at [129, 60] on div "Alfonso Pearce Pulido Drop in" at bounding box center [286, 54] width 374 height 13
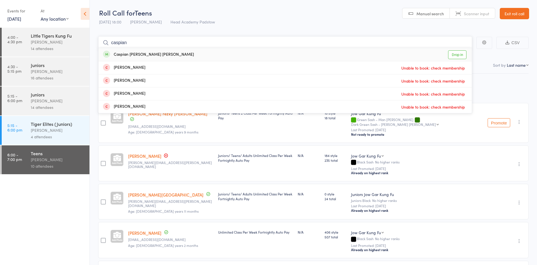
type input "caspian"
click at [136, 56] on div "Caspian Mok Holmes" at bounding box center [148, 54] width 91 height 6
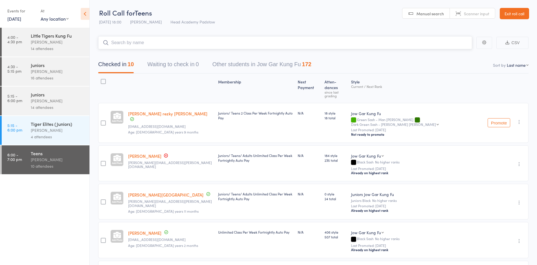
click at [138, 39] on input "search" at bounding box center [285, 42] width 374 height 13
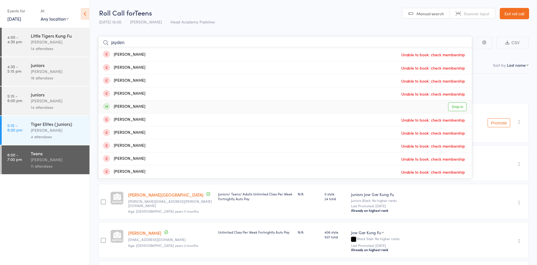
type input "jayden"
click at [140, 103] on div "Jayden Bryant Drop in" at bounding box center [286, 106] width 374 height 13
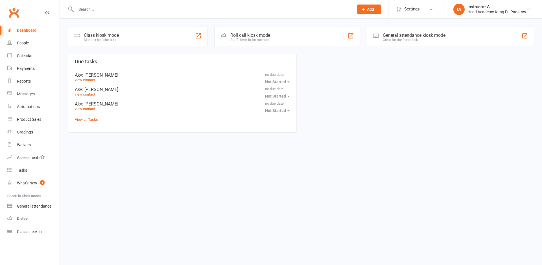
click at [212, 13] on input "text" at bounding box center [212, 9] width 276 height 8
type input "[PERSON_NAME]?"
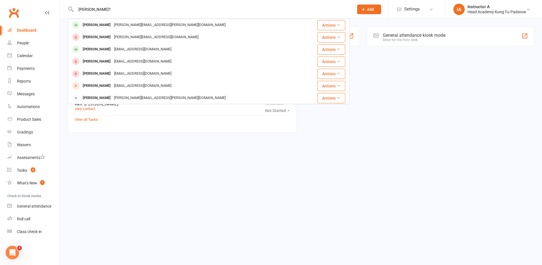
drag, startPoint x: 106, startPoint y: 28, endPoint x: 120, endPoint y: 25, distance: 14.0
click at [115, 24] on div "[PERSON_NAME] [PERSON_NAME][EMAIL_ADDRESS][PERSON_NAME][DOMAIN_NAME]" at bounding box center [154, 25] width 146 height 8
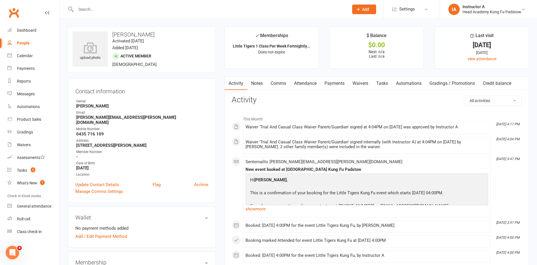
click at [297, 79] on link "Attendance" at bounding box center [305, 83] width 31 height 13
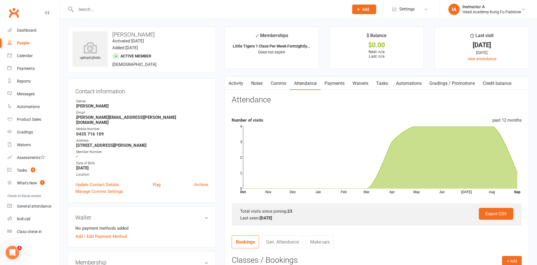
click at [331, 80] on link "Payments" at bounding box center [335, 83] width 28 height 13
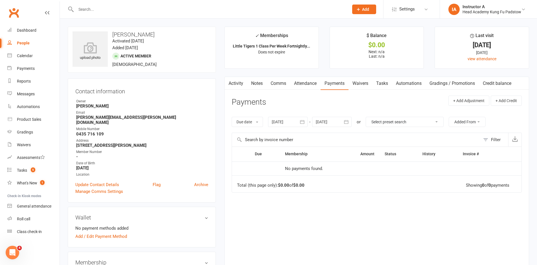
click at [307, 84] on link "Attendance" at bounding box center [305, 83] width 31 height 13
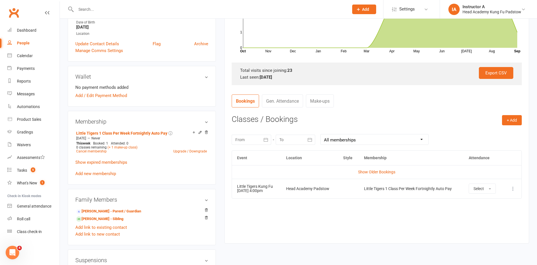
scroll to position [141, 0]
click at [368, 171] on link "Show Older Bookings" at bounding box center [376, 171] width 37 height 5
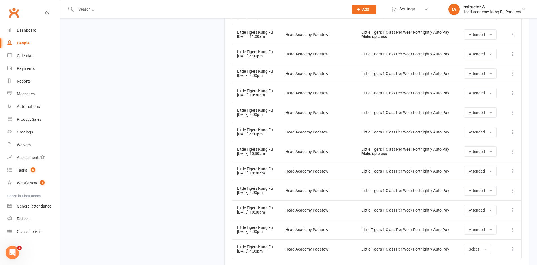
scroll to position [596, 0]
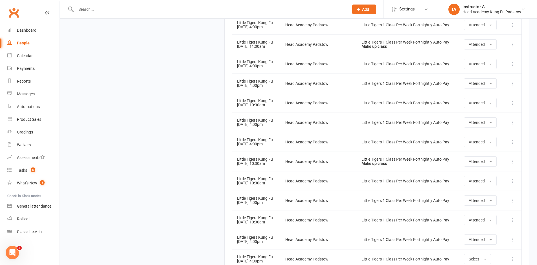
click at [185, 10] on input "text" at bounding box center [209, 9] width 271 height 8
paste input "[PERSON_NAME]?"
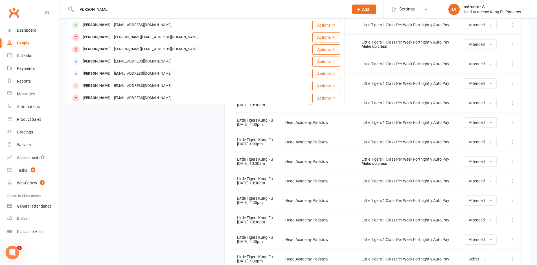
type input "[PERSON_NAME]"
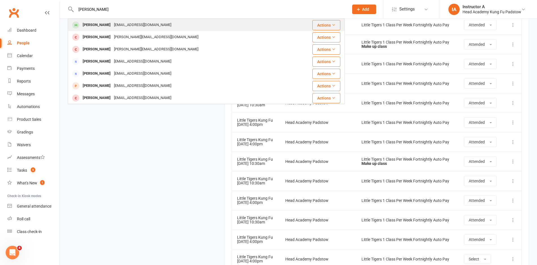
click at [175, 22] on div "[PERSON_NAME] [EMAIL_ADDRESS][DOMAIN_NAME]" at bounding box center [184, 25] width 233 height 12
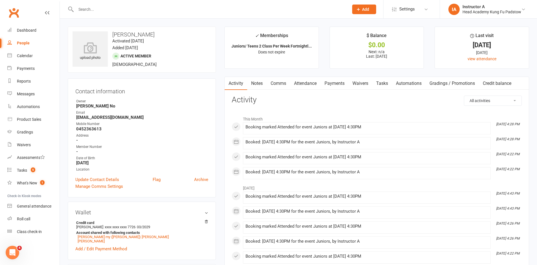
click at [306, 83] on link "Attendance" at bounding box center [305, 83] width 31 height 13
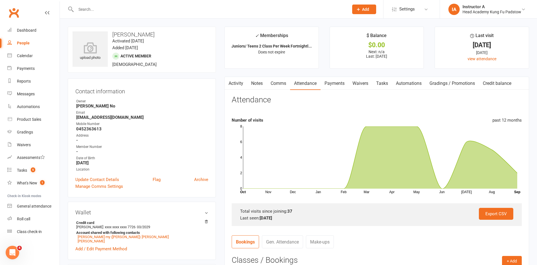
click at [333, 81] on link "Payments" at bounding box center [335, 83] width 28 height 13
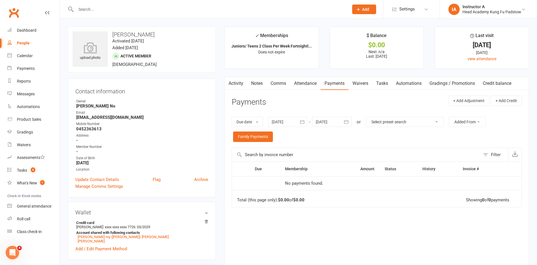
click at [395, 80] on link "Automations" at bounding box center [409, 83] width 34 height 13
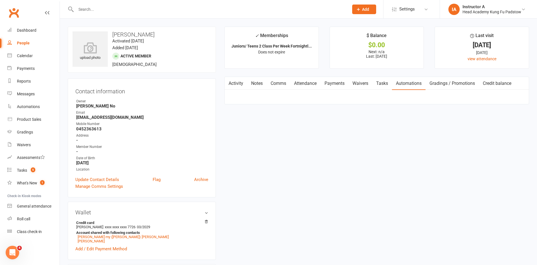
click at [377, 84] on link "Tasks" at bounding box center [383, 83] width 20 height 13
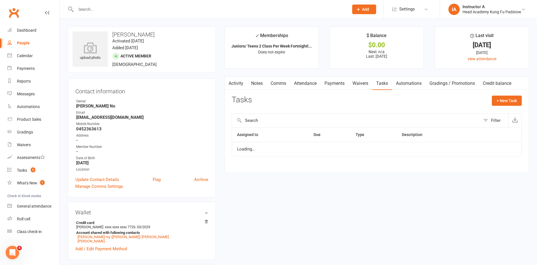
drag, startPoint x: 334, startPoint y: 78, endPoint x: 340, endPoint y: 77, distance: 6.2
click at [334, 78] on link "Payments" at bounding box center [335, 83] width 28 height 13
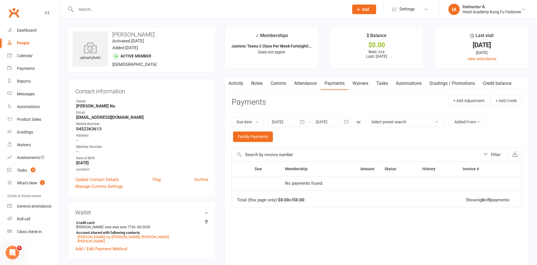
click at [299, 82] on link "Attendance" at bounding box center [305, 83] width 31 height 13
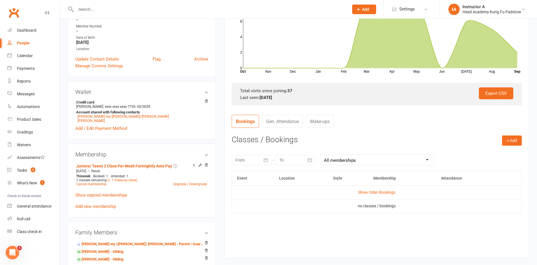
scroll to position [141, 0]
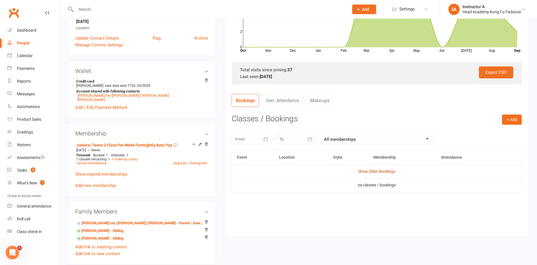
click at [374, 171] on link "Show Older Bookings" at bounding box center [376, 171] width 37 height 5
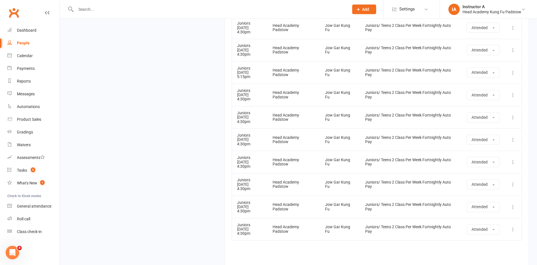
scroll to position [901, 0]
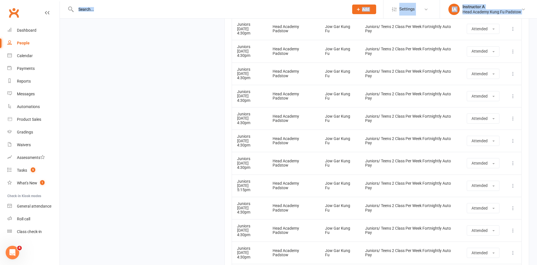
click at [197, 16] on div at bounding box center [206, 9] width 277 height 18
click at [197, 8] on input "text" at bounding box center [209, 9] width 271 height 8
paste input "[PERSON_NAME] [PERSON_NAME]?"
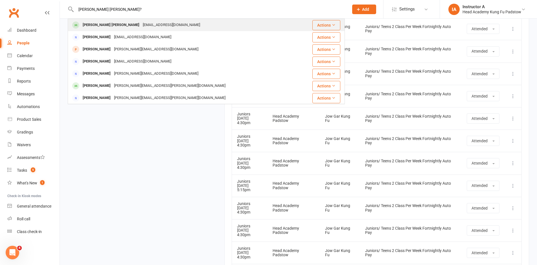
type input "[PERSON_NAME] [PERSON_NAME]?"
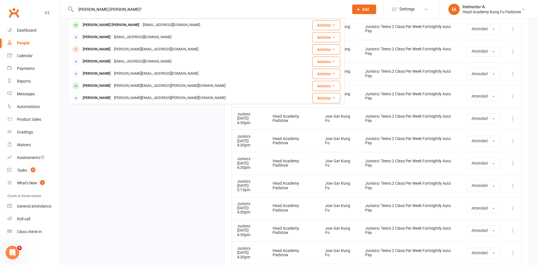
drag, startPoint x: 88, startPoint y: 27, endPoint x: 91, endPoint y: 27, distance: 2.9
click at [89, 27] on div "[PERSON_NAME] [PERSON_NAME]" at bounding box center [111, 25] width 60 height 8
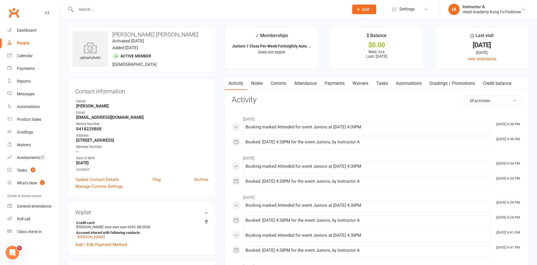
click at [352, 87] on link "Waivers" at bounding box center [361, 83] width 24 height 13
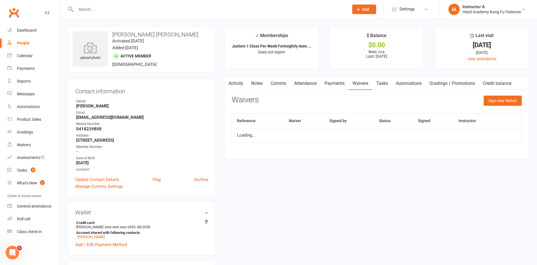
click at [370, 83] on link "Waivers" at bounding box center [361, 83] width 24 height 13
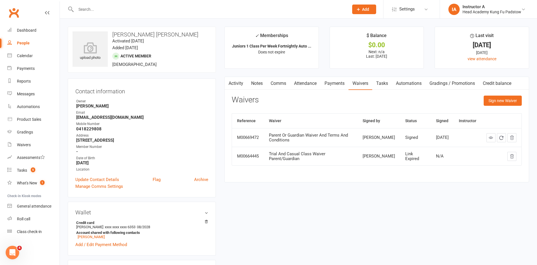
click at [335, 81] on link "Payments" at bounding box center [335, 83] width 28 height 13
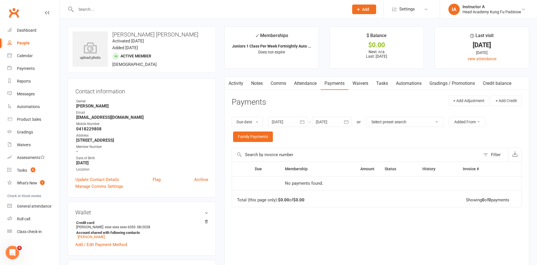
click at [311, 86] on link "Attendance" at bounding box center [305, 83] width 31 height 13
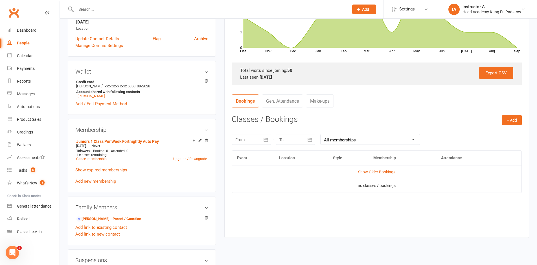
scroll to position [141, 0]
drag, startPoint x: 362, startPoint y: 166, endPoint x: 364, endPoint y: 169, distance: 3.7
click at [362, 167] on td "Show Older Bookings" at bounding box center [377, 171] width 290 height 14
click at [364, 169] on link "Show Older Bookings" at bounding box center [376, 171] width 37 height 5
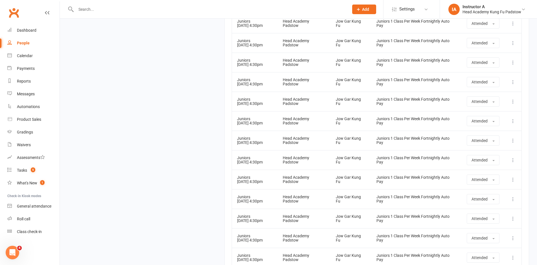
scroll to position [1048, 0]
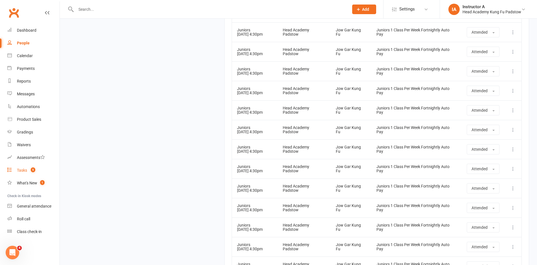
click at [18, 170] on div "Tasks" at bounding box center [22, 170] width 10 height 5
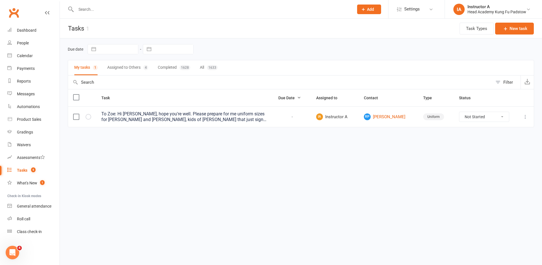
click at [162, 116] on div "To Zoe: Hi [PERSON_NAME], hope you're well. Please prepare for me uniform sizes…" at bounding box center [184, 116] width 167 height 11
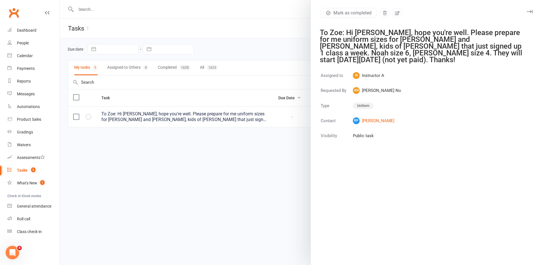
click at [170, 79] on div at bounding box center [301, 132] width 482 height 265
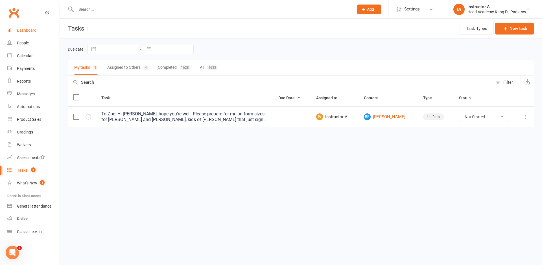
click at [35, 31] on div "Dashboard" at bounding box center [26, 30] width 19 height 5
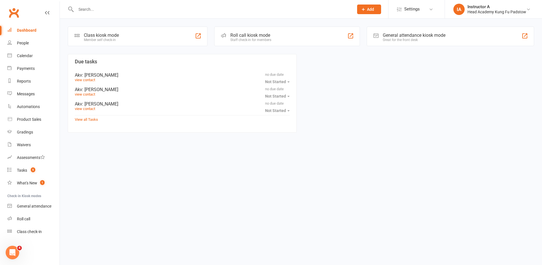
click at [228, 5] on div at bounding box center [209, 9] width 282 height 18
click at [229, 9] on input "text" at bounding box center [212, 9] width 276 height 8
click at [229, 11] on input "text" at bounding box center [212, 9] width 276 height 8
click at [211, 8] on input "text" at bounding box center [212, 9] width 276 height 8
paste input "[PERSON_NAME]?"
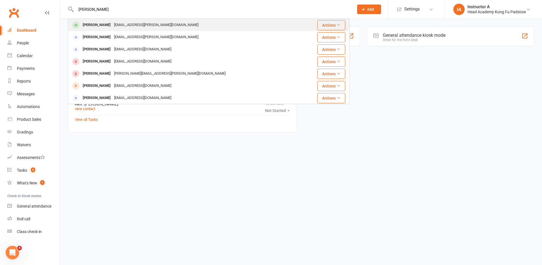
type input "[PERSON_NAME]"
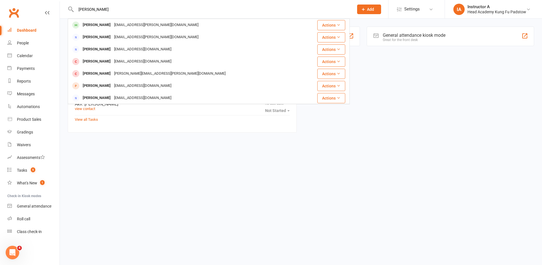
click at [99, 31] on td "[PERSON_NAME] [PERSON_NAME][EMAIL_ADDRESS][PERSON_NAME][DOMAIN_NAME]" at bounding box center [185, 37] width 234 height 12
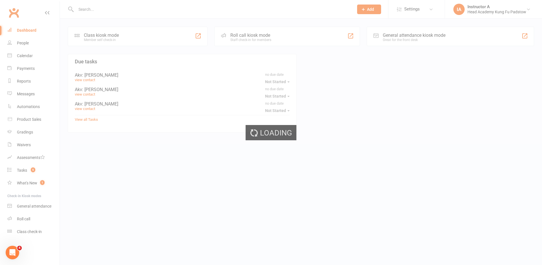
click at [98, 16] on div at bounding box center [209, 9] width 282 height 18
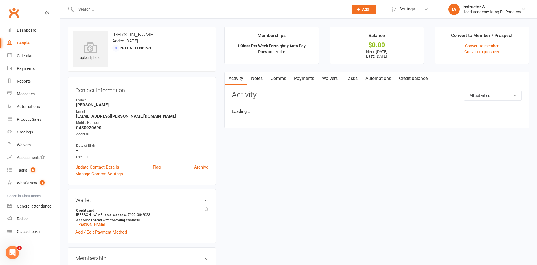
drag, startPoint x: 98, startPoint y: 9, endPoint x: 101, endPoint y: 8, distance: 3.3
click at [100, 8] on input "text" at bounding box center [209, 9] width 271 height 8
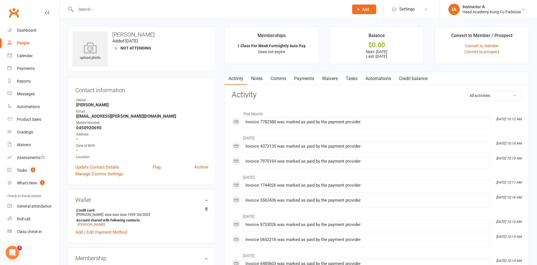
click at [101, 5] on div at bounding box center [206, 9] width 277 height 18
click at [90, 11] on input "text" at bounding box center [209, 9] width 271 height 8
paste input "[PERSON_NAME]?"
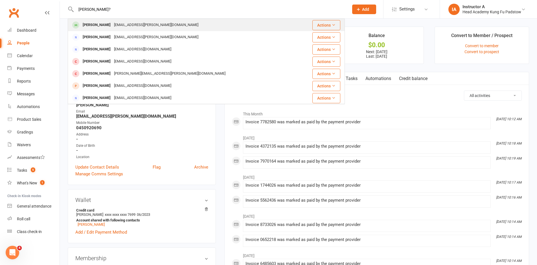
type input "[PERSON_NAME]?"
click at [112, 25] on div "[EMAIL_ADDRESS][PERSON_NAME][DOMAIN_NAME]" at bounding box center [156, 25] width 88 height 8
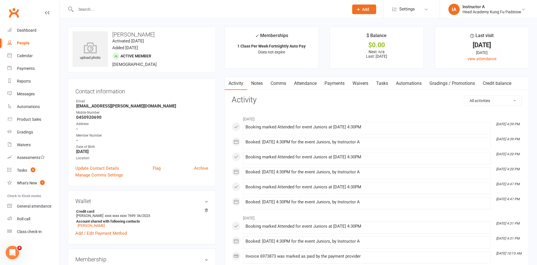
click at [21, 32] on link "Dashboard" at bounding box center [33, 30] width 52 height 13
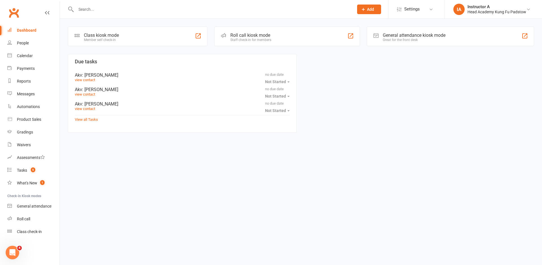
click at [240, 10] on input "text" at bounding box center [212, 9] width 276 height 8
paste input "[PERSON_NAME]?"
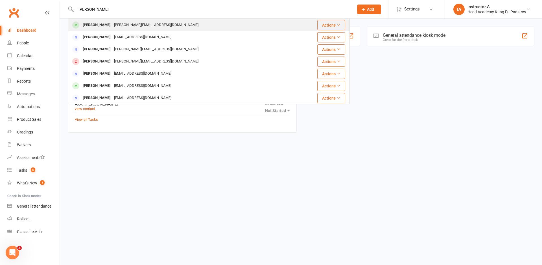
type input "[PERSON_NAME]"
click at [149, 25] on div "[PERSON_NAME][EMAIL_ADDRESS][DOMAIN_NAME]" at bounding box center [156, 25] width 88 height 8
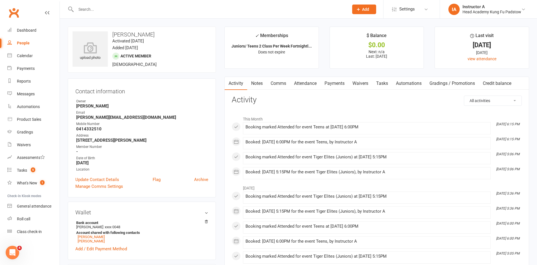
click at [303, 85] on link "Attendance" at bounding box center [305, 83] width 31 height 13
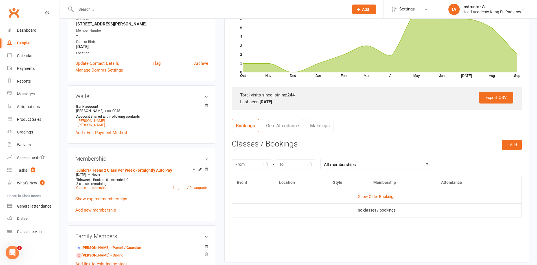
scroll to position [169, 0]
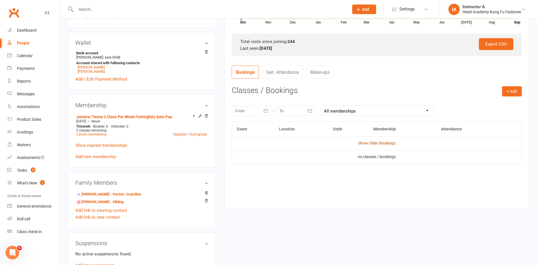
click at [359, 141] on link "Show Older Bookings" at bounding box center [376, 143] width 37 height 5
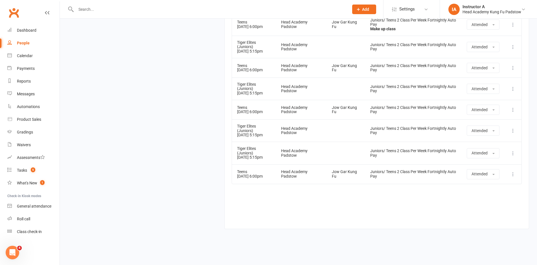
scroll to position [5524, 0]
click at [408, 119] on td "Juniors/ Teens 2 Class Per Week Fortnightly Auto Pay" at bounding box center [413, 109] width 97 height 19
drag, startPoint x: 188, startPoint y: 4, endPoint x: 191, endPoint y: 5, distance: 3.4
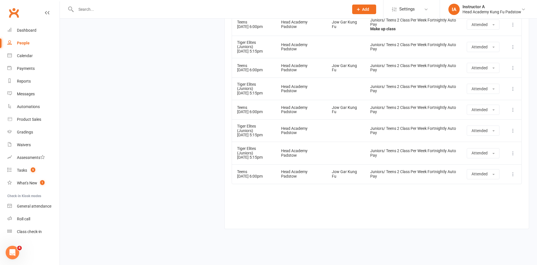
click at [190, 5] on div at bounding box center [206, 9] width 277 height 18
click at [192, 6] on input "text" at bounding box center [209, 9] width 271 height 8
paste input "[PERSON_NAME]?"
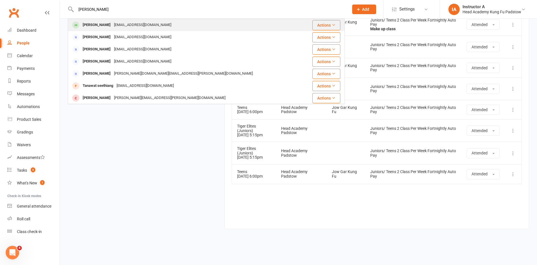
type input "[PERSON_NAME]"
click at [135, 23] on div "[EMAIL_ADDRESS][DOMAIN_NAME]" at bounding box center [142, 25] width 61 height 8
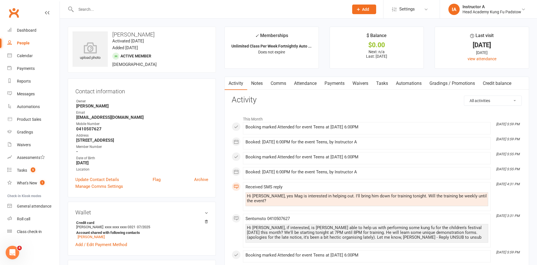
click at [317, 82] on link "Attendance" at bounding box center [305, 83] width 31 height 13
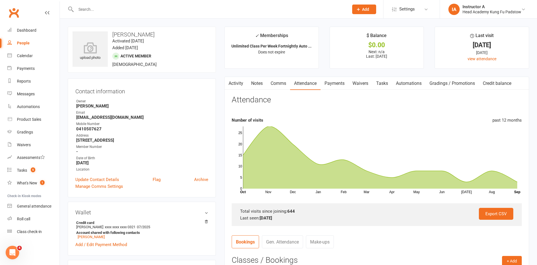
click at [275, 80] on link "Comms" at bounding box center [278, 83] width 23 height 13
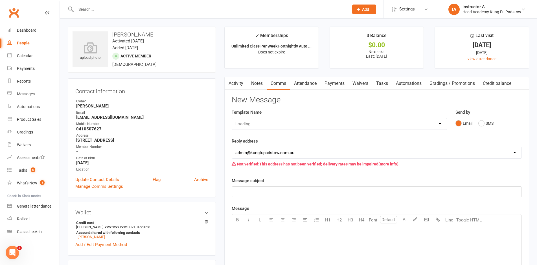
drag, startPoint x: 228, startPoint y: 83, endPoint x: 235, endPoint y: 84, distance: 6.9
click at [234, 84] on scrollable-tabs "Activity Notes Comms Attendance Payments Waivers Tasks Automations Gradings / P…" at bounding box center [377, 83] width 304 height 13
click at [235, 84] on link "Activity" at bounding box center [236, 83] width 23 height 13
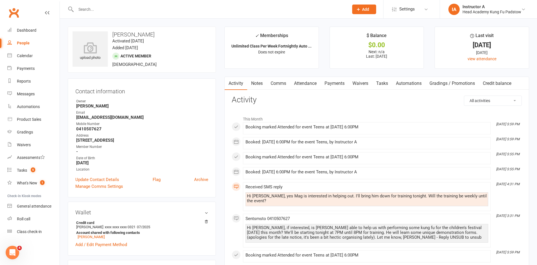
click at [293, 89] on link "Attendance" at bounding box center [305, 83] width 31 height 13
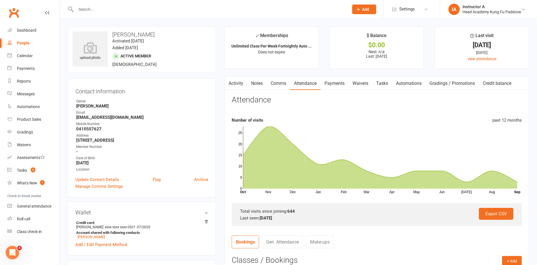
click at [225, 77] on button "button" at bounding box center [228, 83] width 7 height 13
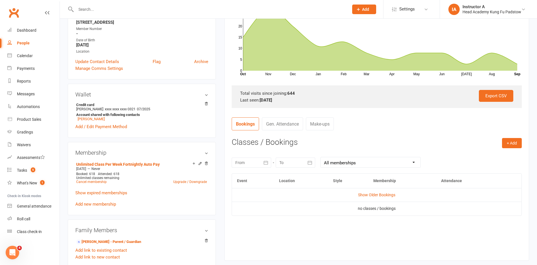
scroll to position [169, 0]
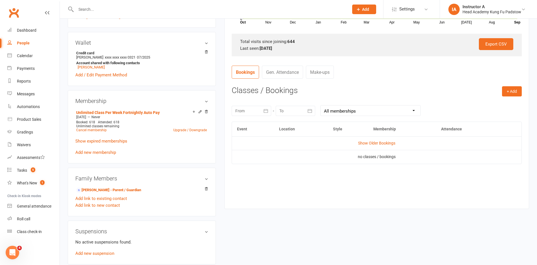
click at [374, 145] on td "Show Older Bookings" at bounding box center [377, 143] width 290 height 14
click at [376, 143] on link "Show Older Bookings" at bounding box center [376, 143] width 37 height 5
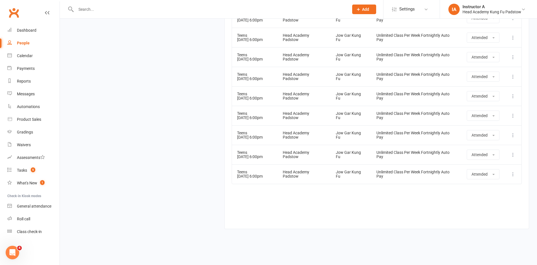
scroll to position [12807, 0]
click at [20, 167] on link "Tasks 5" at bounding box center [33, 170] width 52 height 13
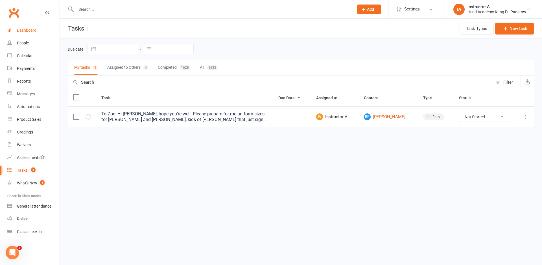
click at [38, 27] on link "Dashboard" at bounding box center [33, 30] width 52 height 13
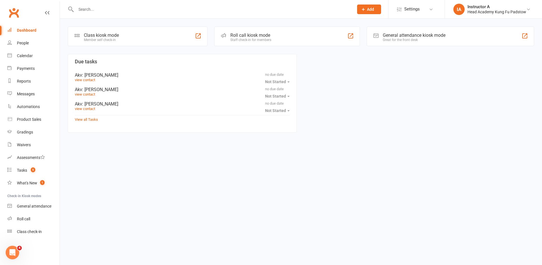
click at [363, 8] on icon at bounding box center [363, 9] width 5 height 5
click at [352, 25] on link "Prospect" at bounding box center [363, 25] width 50 height 13
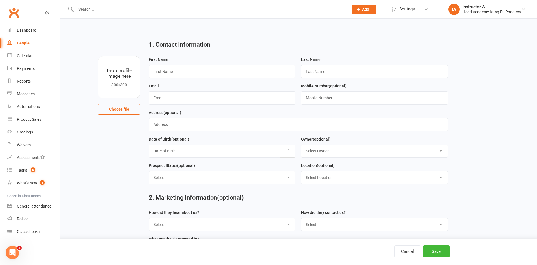
click at [207, 79] on div "First Name" at bounding box center [222, 69] width 153 height 27
click at [206, 70] on input "text" at bounding box center [222, 71] width 147 height 13
type input "e"
type input "[PERSON_NAME]"
drag, startPoint x: 335, startPoint y: 70, endPoint x: 341, endPoint y: 66, distance: 6.7
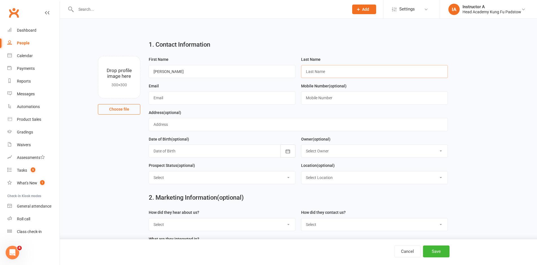
click at [336, 69] on input "text" at bounding box center [374, 71] width 147 height 13
type input "Huany"
click at [223, 96] on input "text" at bounding box center [222, 97] width 147 height 13
click at [189, 93] on input "text" at bounding box center [222, 97] width 147 height 13
type input "w"
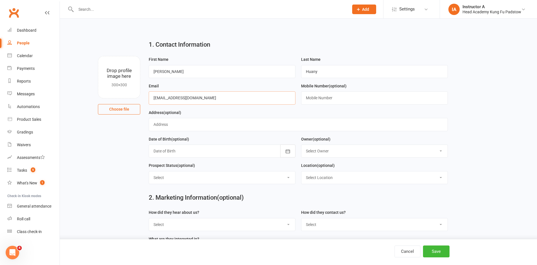
click at [178, 98] on input "[EMAIL_ADDRESS][DOMAIN_NAME]" at bounding box center [222, 97] width 147 height 13
click at [197, 103] on input "[EMAIL_ADDRESS][DOMAIN_NAME]" at bounding box center [222, 97] width 147 height 13
type input "[EMAIL_ADDRESS][DOMAIN_NAME]"
click at [308, 100] on input "text" at bounding box center [374, 97] width 147 height 13
click at [321, 100] on input "044996909" at bounding box center [374, 97] width 147 height 13
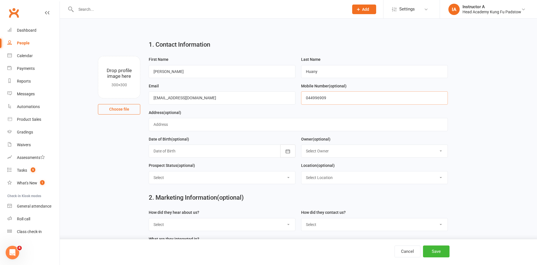
click at [321, 100] on input "044996909" at bounding box center [374, 97] width 147 height 13
click at [323, 99] on input "0449969609" at bounding box center [374, 97] width 147 height 13
click at [316, 97] on input "0449969 609" at bounding box center [374, 97] width 147 height 13
type input "0449 969 609"
drag, startPoint x: 117, startPoint y: 130, endPoint x: 109, endPoint y: 123, distance: 10.5
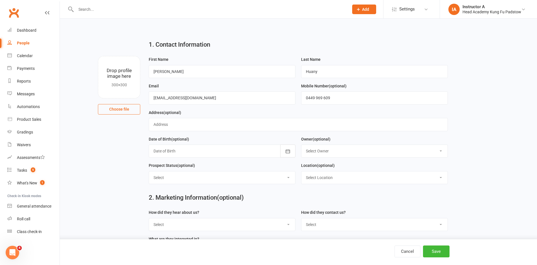
click at [108, 123] on main "1. Contact Information Drop profile image here 300×300 Choose file First Name […" at bounding box center [299, 159] width 462 height 247
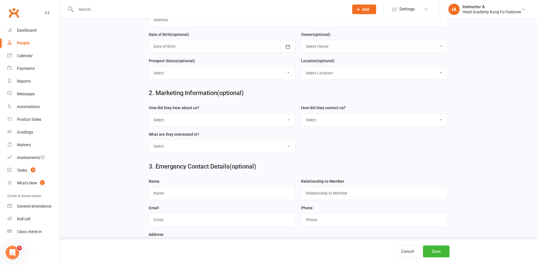
scroll to position [128, 0]
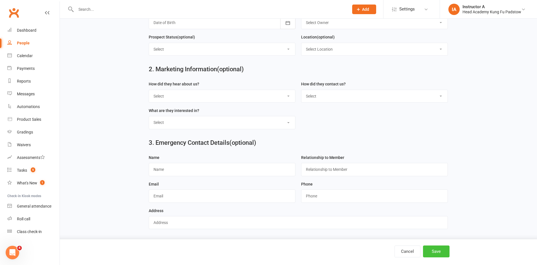
click at [433, 250] on button "Save" at bounding box center [436, 251] width 27 height 12
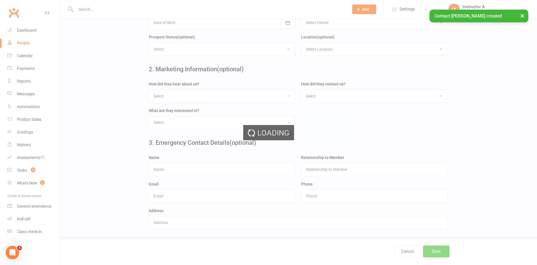
scroll to position [0, 0]
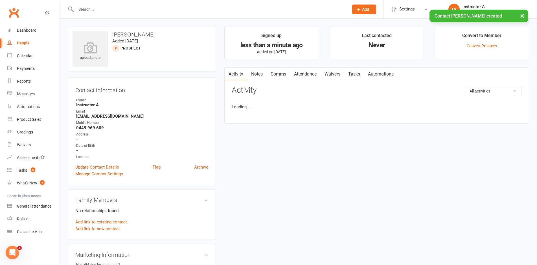
click at [309, 78] on link "Attendance" at bounding box center [305, 73] width 31 height 13
click at [245, 69] on link "Activity" at bounding box center [236, 73] width 23 height 13
click at [245, 72] on link "Activity" at bounding box center [236, 73] width 23 height 13
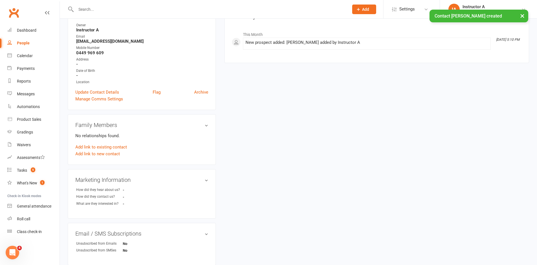
scroll to position [56, 0]
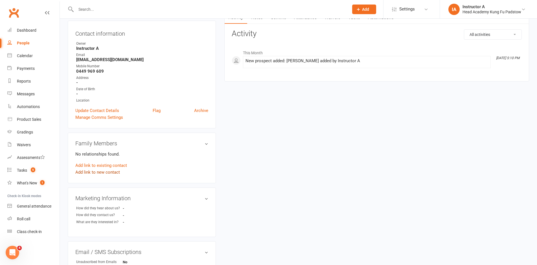
click at [100, 172] on link "Add link to new contact" at bounding box center [97, 172] width 45 height 7
click at [90, 174] on button "Continue" at bounding box center [86, 174] width 18 height 7
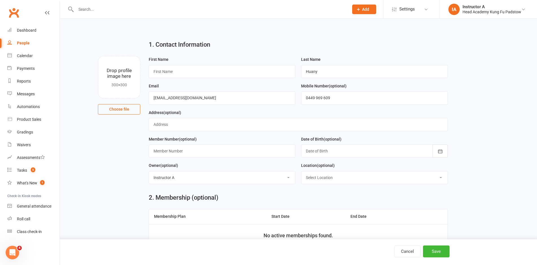
click at [232, 79] on div "First Name" at bounding box center [222, 69] width 153 height 27
click at [228, 71] on input "text" at bounding box center [222, 71] width 147 height 13
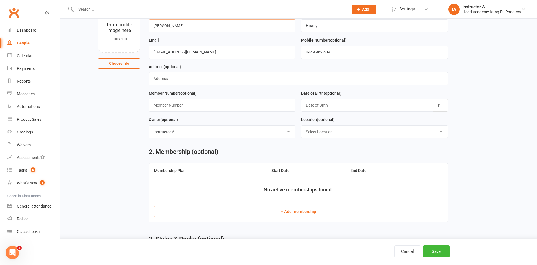
scroll to position [56, 0]
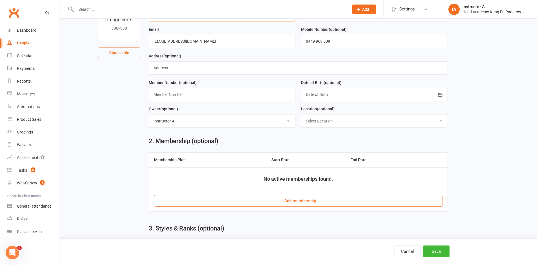
type input "[PERSON_NAME]"
click at [440, 257] on div "Cancel Save" at bounding box center [268, 252] width 537 height 26
click at [438, 252] on button "Save" at bounding box center [436, 251] width 27 height 12
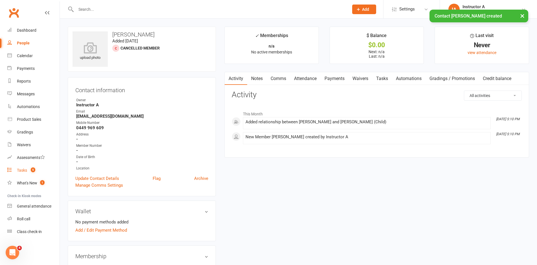
click at [9, 173] on link "Tasks 5" at bounding box center [33, 170] width 52 height 13
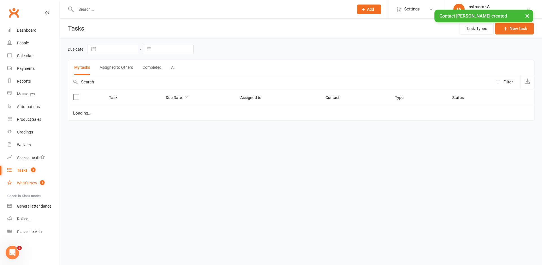
click at [22, 182] on div "What's New" at bounding box center [27, 182] width 20 height 5
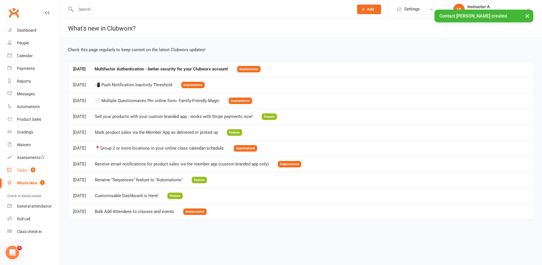
click at [24, 171] on div "Tasks" at bounding box center [22, 170] width 10 height 5
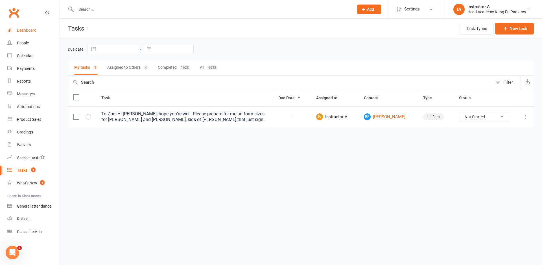
click at [43, 31] on link "Dashboard" at bounding box center [33, 30] width 52 height 13
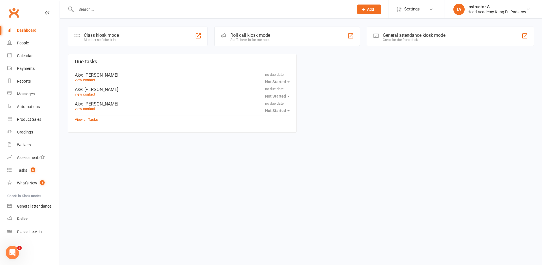
drag, startPoint x: 105, startPoint y: 21, endPoint x: 105, endPoint y: 18, distance: 3.7
click at [105, 20] on div "Class kiosk mode Member self check-in Roll call kiosk mode Staff check-in for m…" at bounding box center [301, 80] width 482 height 123
click at [105, 18] on div at bounding box center [209, 9] width 282 height 18
click at [108, 16] on div at bounding box center [209, 9] width 282 height 18
drag, startPoint x: 119, startPoint y: 10, endPoint x: 123, endPoint y: 10, distance: 4.3
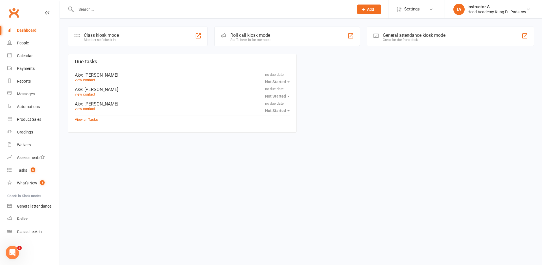
click at [119, 11] on input "text" at bounding box center [212, 9] width 276 height 8
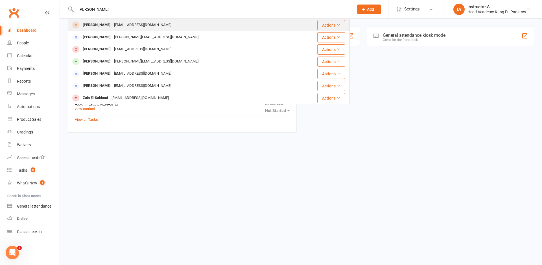
type input "[PERSON_NAME]"
click at [96, 26] on div "[PERSON_NAME]" at bounding box center [96, 25] width 31 height 8
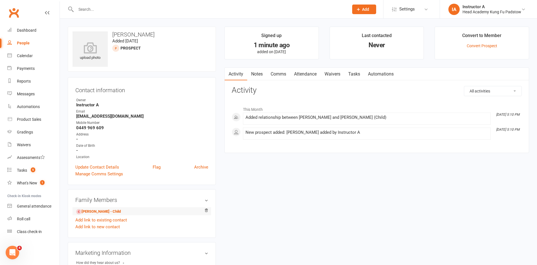
click at [88, 207] on li "[PERSON_NAME] - Child" at bounding box center [141, 211] width 133 height 8
click at [88, 208] on link "[PERSON_NAME] - Child" at bounding box center [98, 211] width 45 height 6
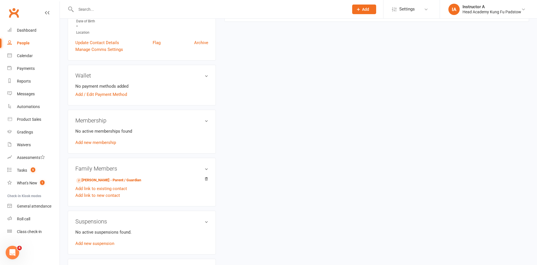
scroll to position [89, 0]
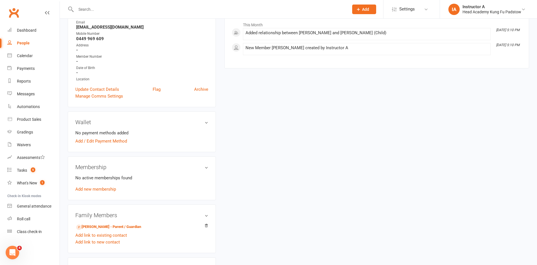
click at [218, 18] on div "Prospect Member Non-attending contact Class / event Appointment Grading event T…" at bounding box center [268, 9] width 537 height 19
click at [230, 13] on input "text" at bounding box center [209, 9] width 271 height 8
type input "j"
type input "i"
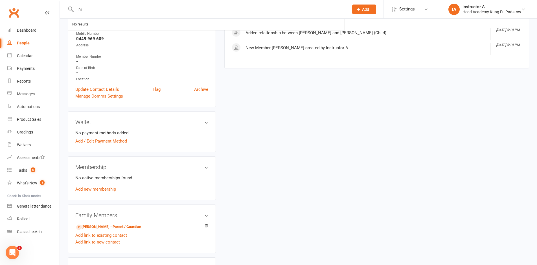
type input "h"
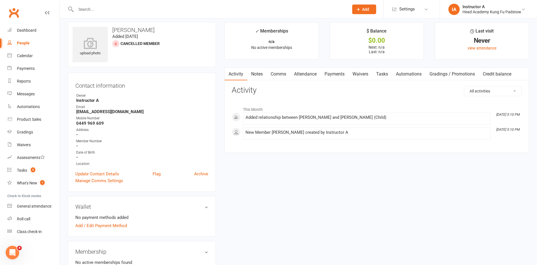
scroll to position [4, 0]
drag, startPoint x: 75, startPoint y: 114, endPoint x: 128, endPoint y: 113, distance: 53.1
click at [128, 113] on div "Contact information Owner Instructor A Email [EMAIL_ADDRESS][DOMAIN_NAME] Mobil…" at bounding box center [142, 132] width 148 height 119
copy strong "[EMAIL_ADDRESS][DOMAIN_NAME]"
drag, startPoint x: 76, startPoint y: 123, endPoint x: 130, endPoint y: 123, distance: 53.9
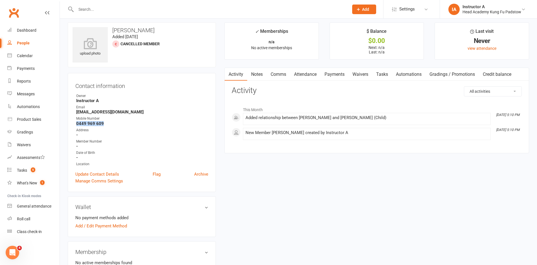
click at [130, 123] on li "Mobile Number [PHONE_NUMBER]" at bounding box center [141, 121] width 133 height 10
copy strong "0449 969 609"
click at [126, 126] on ul "Owner Instructor A Email [EMAIL_ADDRESS][DOMAIN_NAME] Mobile Number [PHONE_NUMB…" at bounding box center [141, 129] width 133 height 73
click at [116, 27] on div "upload photo [PERSON_NAME] Added [DATE] Cancelled member" at bounding box center [142, 44] width 148 height 45
drag, startPoint x: 113, startPoint y: 29, endPoint x: 156, endPoint y: 34, distance: 42.9
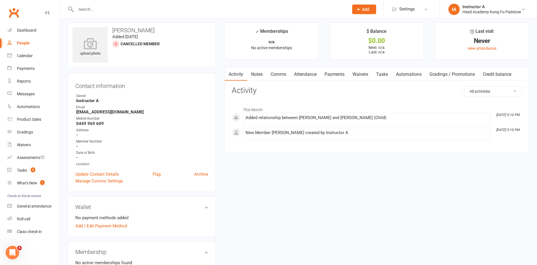
click at [156, 34] on div "upload photo [PERSON_NAME] Added [DATE] Cancelled member" at bounding box center [142, 44] width 148 height 45
click at [154, 32] on h3 "[PERSON_NAME]" at bounding box center [142, 30] width 139 height 6
drag, startPoint x: 153, startPoint y: 27, endPoint x: 112, endPoint y: 31, distance: 40.9
click at [112, 31] on div "upload photo [PERSON_NAME] Added [DATE] Cancelled member" at bounding box center [142, 44] width 148 height 45
copy h3 "[PERSON_NAME]"
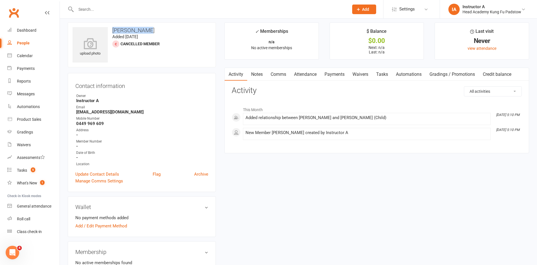
click at [165, 27] on div "upload photo [PERSON_NAME] Added [DATE] Cancelled member" at bounding box center [142, 44] width 148 height 45
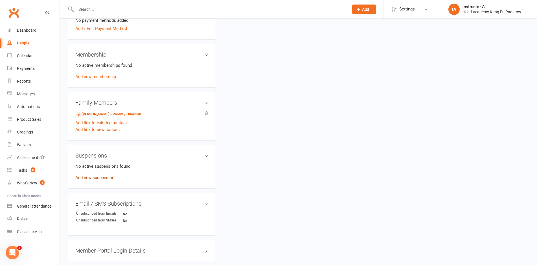
scroll to position [202, 0]
click at [91, 116] on link "[PERSON_NAME] - Parent / Guardian" at bounding box center [108, 114] width 65 height 6
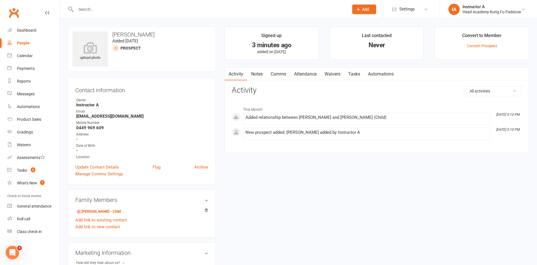
drag, startPoint x: 117, startPoint y: 32, endPoint x: 109, endPoint y: 33, distance: 8.1
click at [111, 33] on h3 "[PERSON_NAME]" at bounding box center [142, 34] width 139 height 6
click at [109, 34] on h3 "[PERSON_NAME]" at bounding box center [142, 34] width 139 height 6
click at [110, 34] on h3 "[PERSON_NAME]" at bounding box center [142, 34] width 139 height 6
drag, startPoint x: 111, startPoint y: 34, endPoint x: 150, endPoint y: 33, distance: 39.0
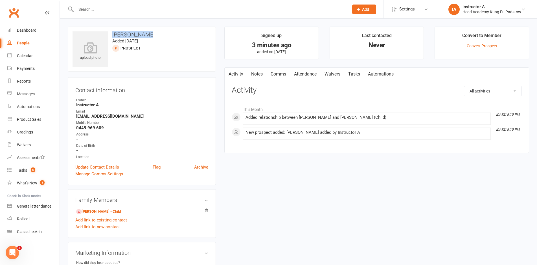
click at [150, 33] on h3 "[PERSON_NAME]" at bounding box center [142, 34] width 139 height 6
copy h3 "[PERSON_NAME]"
click at [179, 8] on input "text" at bounding box center [209, 9] width 271 height 8
paste input "[PERSON_NAME]?"
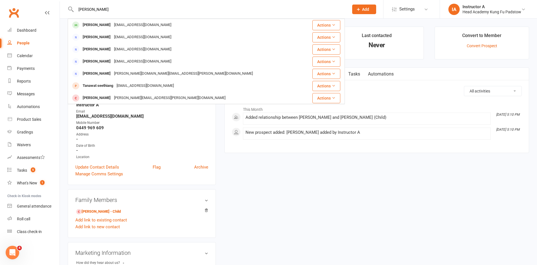
type input "[PERSON_NAME]"
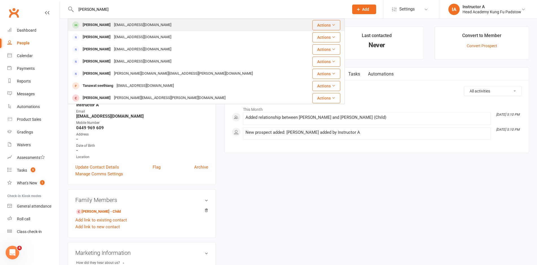
click at [126, 25] on div "[EMAIL_ADDRESS][DOMAIN_NAME]" at bounding box center [142, 25] width 61 height 8
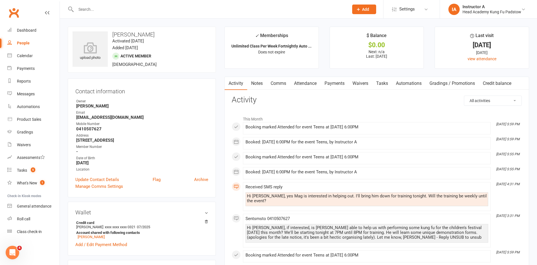
click at [341, 80] on link "Payments" at bounding box center [335, 83] width 28 height 13
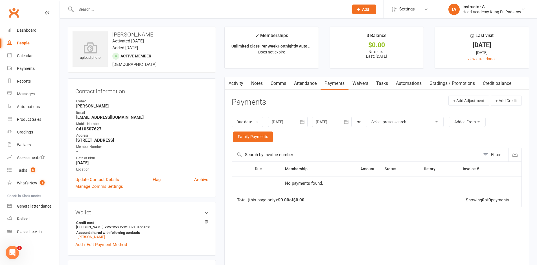
click at [351, 81] on link "Waivers" at bounding box center [361, 83] width 24 height 13
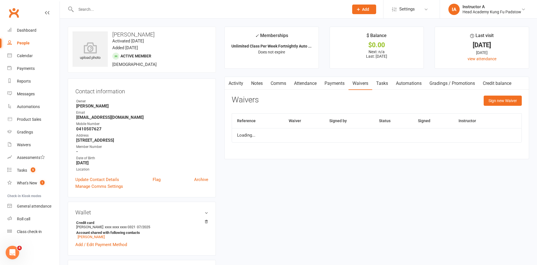
click at [314, 76] on main "✓ Memberships Unlimited Class Per Week Fortnightly Auto ... Does not expire $ B…" at bounding box center [376, 96] width 313 height 138
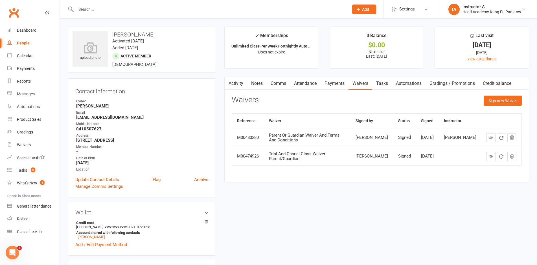
drag, startPoint x: 314, startPoint y: 78, endPoint x: 315, endPoint y: 82, distance: 4.2
click at [314, 78] on link "Attendance" at bounding box center [305, 83] width 31 height 13
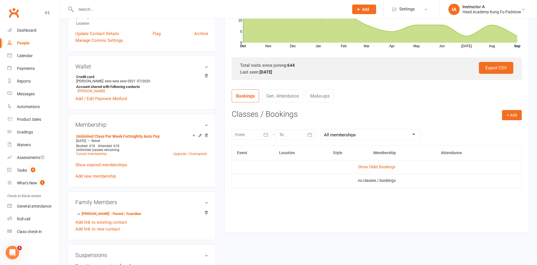
scroll to position [198, 0]
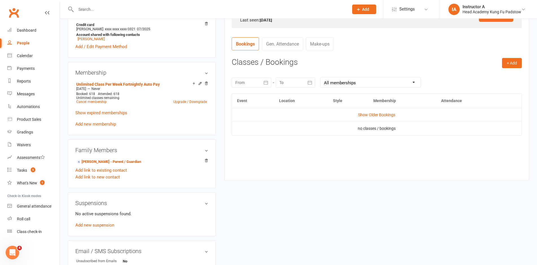
click at [366, 119] on td "Show Older Bookings" at bounding box center [377, 115] width 290 height 14
click at [368, 115] on link "Show Older Bookings" at bounding box center [376, 114] width 37 height 5
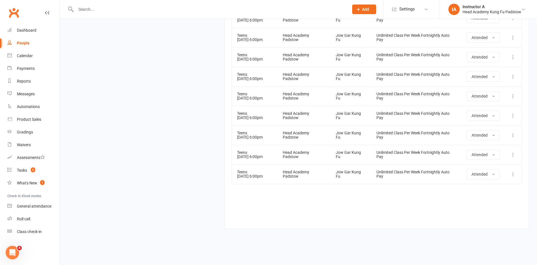
scroll to position [12807, 0]
click at [237, 10] on input "text" at bounding box center [209, 9] width 271 height 8
paste input "[PERSON_NAME]?"
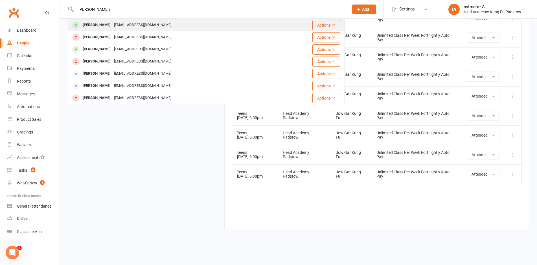
type input "[PERSON_NAME]?"
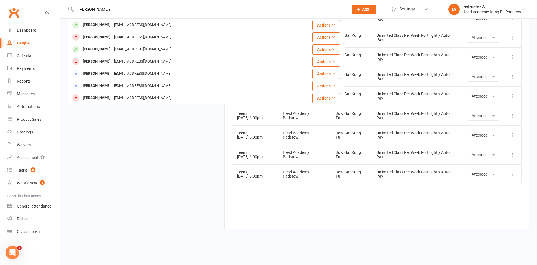
click at [125, 22] on div "[EMAIL_ADDRESS][DOMAIN_NAME]" at bounding box center [142, 25] width 61 height 8
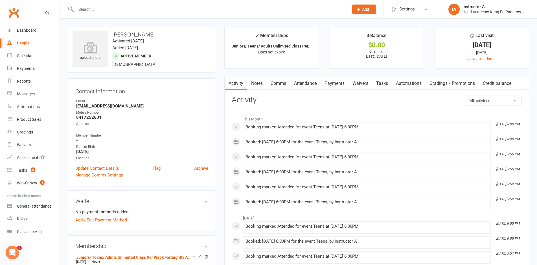
click at [313, 77] on link "Attendance" at bounding box center [305, 83] width 31 height 13
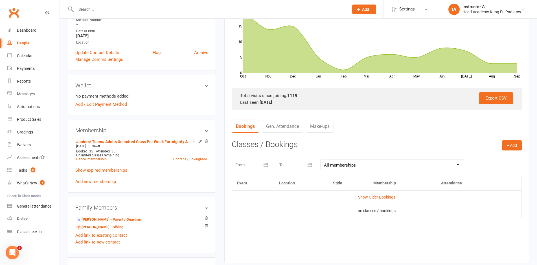
scroll to position [141, 0]
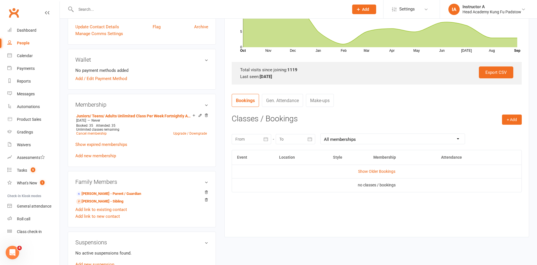
drag, startPoint x: 361, startPoint y: 117, endPoint x: 374, endPoint y: 185, distance: 69.2
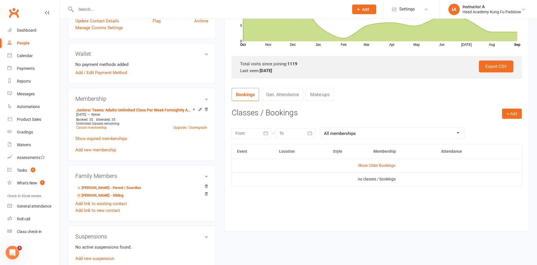
scroll to position [148, 0]
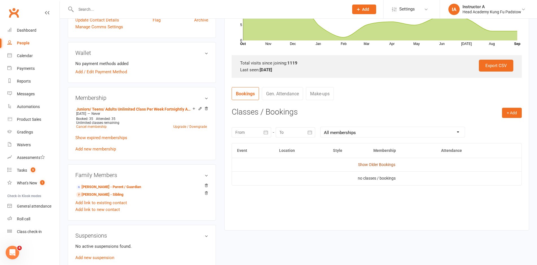
click at [378, 164] on link "Show Older Bookings" at bounding box center [376, 164] width 37 height 5
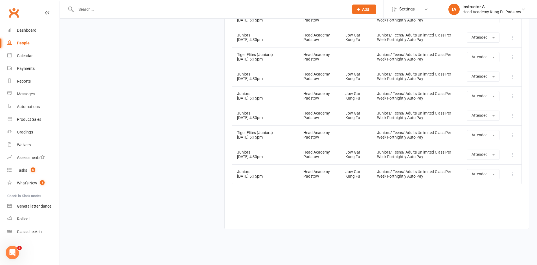
scroll to position [0, 0]
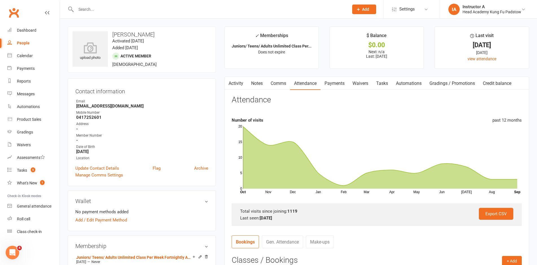
click at [202, 12] on input "text" at bounding box center [209, 9] width 271 height 8
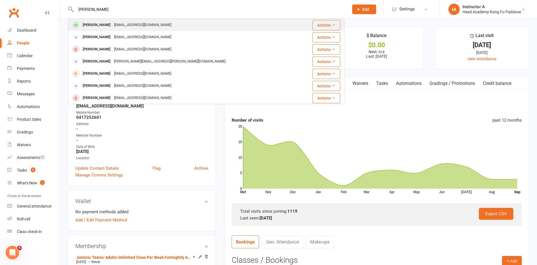
type input "[PERSON_NAME]"
click at [137, 24] on div "[EMAIL_ADDRESS][DOMAIN_NAME]" at bounding box center [142, 25] width 61 height 8
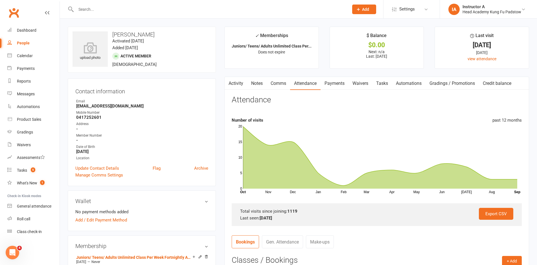
click at [148, 18] on div at bounding box center [206, 9] width 277 height 18
click at [159, 7] on input "text" at bounding box center [209, 9] width 271 height 8
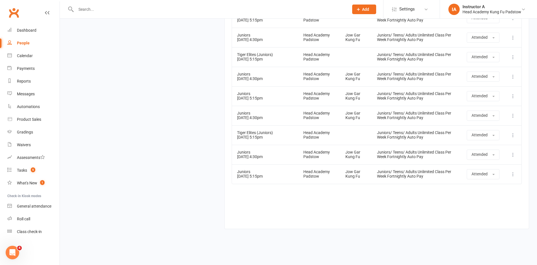
scroll to position [22350, 0]
click at [220, 6] on input "text" at bounding box center [209, 9] width 271 height 8
paste input "[PERSON_NAME]?"
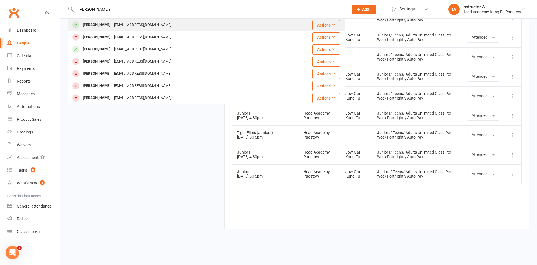
type input "[PERSON_NAME]?"
click at [141, 27] on div "[EMAIL_ADDRESS][DOMAIN_NAME]" at bounding box center [142, 25] width 61 height 8
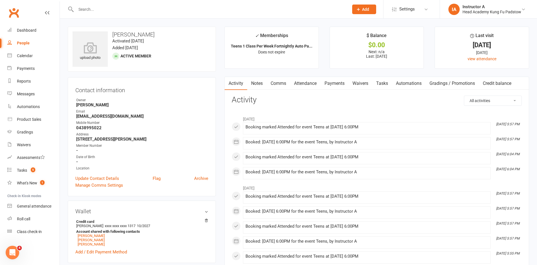
click at [394, 86] on link "Automations" at bounding box center [409, 83] width 34 height 13
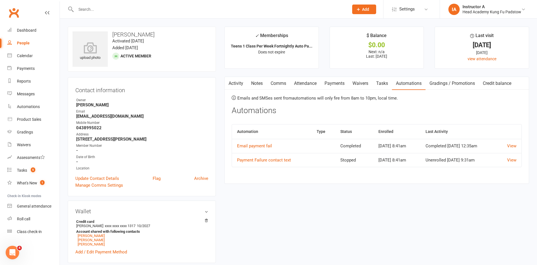
click at [349, 81] on link "Waivers" at bounding box center [361, 83] width 24 height 13
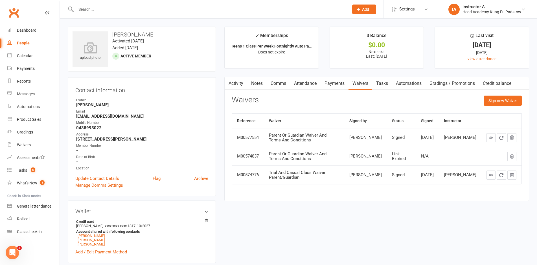
click at [308, 80] on link "Attendance" at bounding box center [305, 83] width 31 height 13
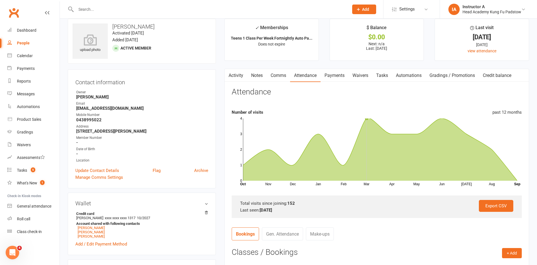
scroll to position [141, 0]
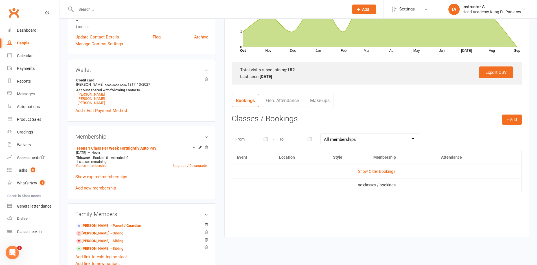
click at [381, 168] on td "Show Older Bookings" at bounding box center [377, 171] width 290 height 14
click at [382, 173] on link "Show Older Bookings" at bounding box center [376, 171] width 37 height 5
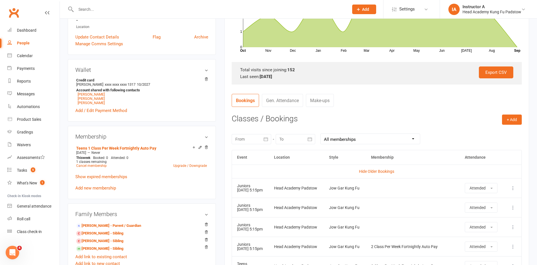
drag, startPoint x: 247, startPoint y: 10, endPoint x: 245, endPoint y: 12, distance: 2.9
click at [247, 10] on input "text" at bounding box center [209, 9] width 271 height 8
paste input "[PERSON_NAME]?"
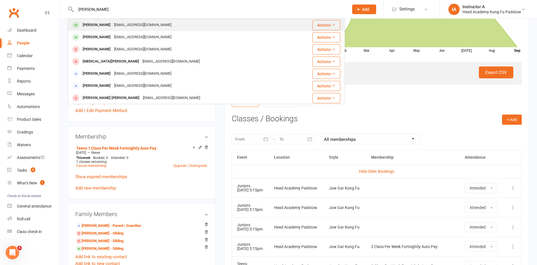
type input "[PERSON_NAME]"
click at [140, 24] on div "[EMAIL_ADDRESS][DOMAIN_NAME]" at bounding box center [142, 25] width 61 height 8
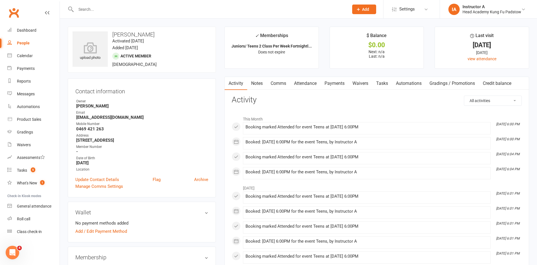
drag, startPoint x: 339, startPoint y: 78, endPoint x: 349, endPoint y: 78, distance: 10.4
click at [340, 78] on link "Payments" at bounding box center [335, 83] width 28 height 13
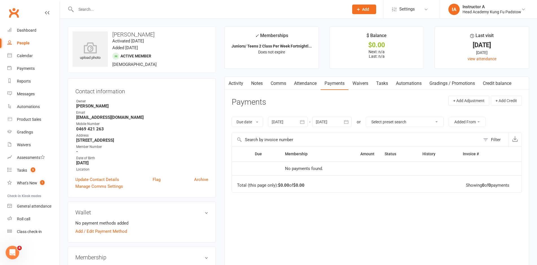
click at [307, 85] on link "Attendance" at bounding box center [305, 83] width 31 height 13
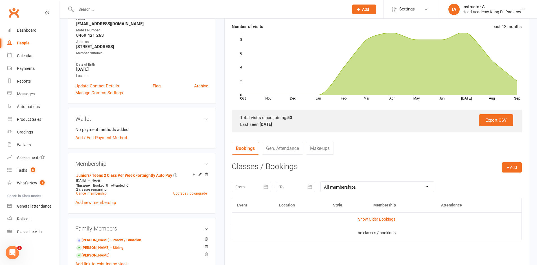
scroll to position [113, 0]
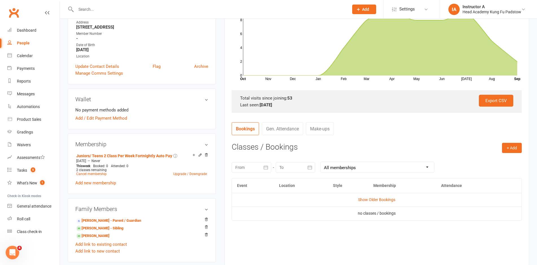
click at [377, 202] on td "Show Older Bookings" at bounding box center [377, 200] width 290 height 14
click at [377, 200] on link "Show Older Bookings" at bounding box center [376, 199] width 37 height 5
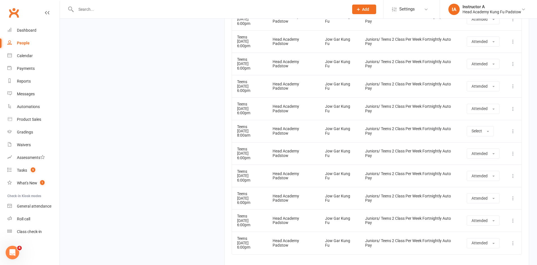
scroll to position [1343, 0]
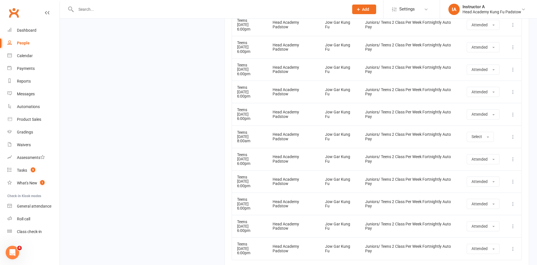
scroll to position [1258, 0]
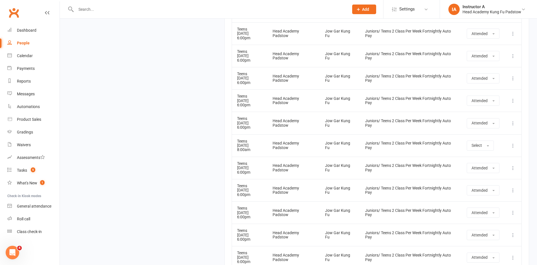
click at [253, 9] on input "text" at bounding box center [209, 9] width 271 height 8
paste input "[PERSON_NAME]?"
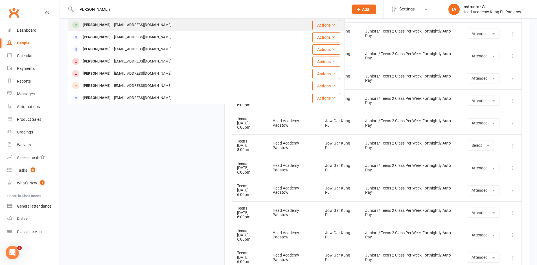
type input "[PERSON_NAME]?"
click at [96, 24] on div "[PERSON_NAME]" at bounding box center [96, 25] width 31 height 8
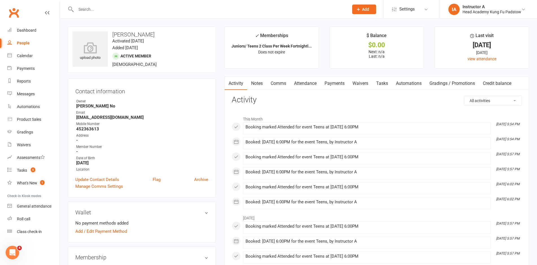
click at [338, 83] on link "Payments" at bounding box center [335, 83] width 28 height 13
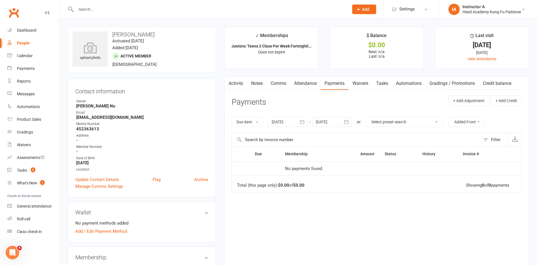
click at [293, 80] on link "Attendance" at bounding box center [305, 83] width 31 height 13
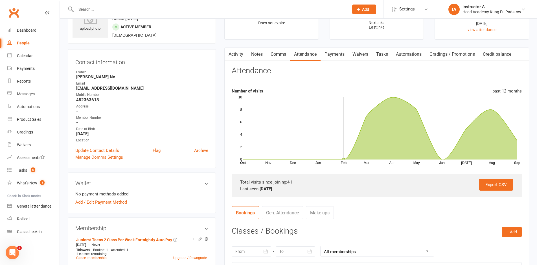
scroll to position [113, 0]
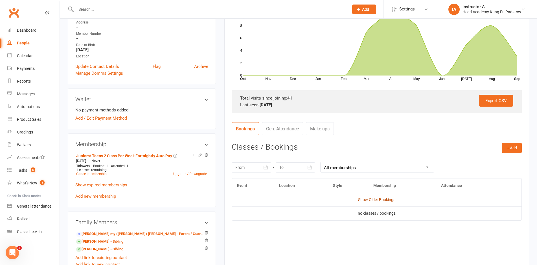
click at [361, 199] on link "Show Older Bookings" at bounding box center [376, 199] width 37 height 5
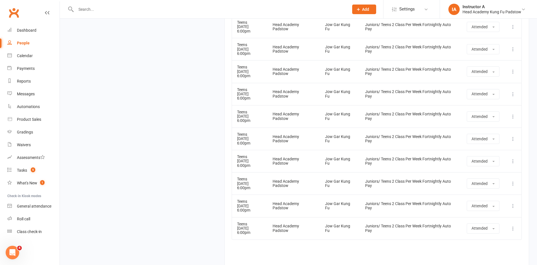
scroll to position [1012, 0]
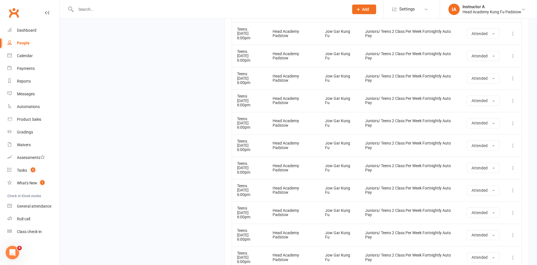
drag, startPoint x: 208, startPoint y: 175, endPoint x: 237, endPoint y: 178, distance: 29.0
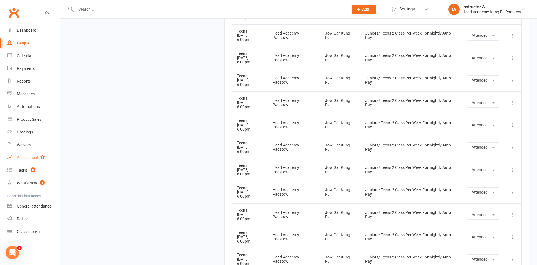
scroll to position [956, 0]
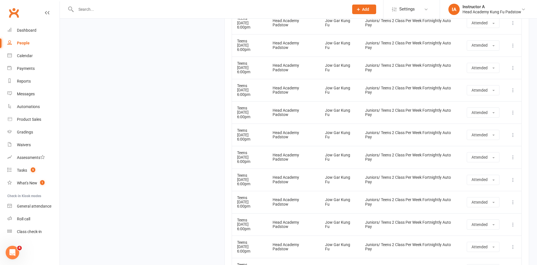
click at [40, 21] on div "Clubworx" at bounding box center [30, 16] width 60 height 21
click at [219, 16] on div at bounding box center [206, 9] width 277 height 18
click at [219, 11] on input "text" at bounding box center [209, 9] width 271 height 8
paste input "[PERSON_NAME]?"
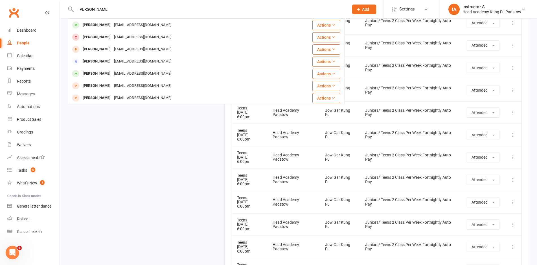
type input "[PERSON_NAME]"
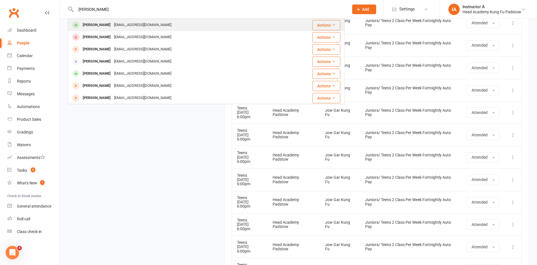
click at [157, 23] on div "[PERSON_NAME] [PERSON_NAME][EMAIL_ADDRESS][DOMAIN_NAME]" at bounding box center [179, 25] width 223 height 12
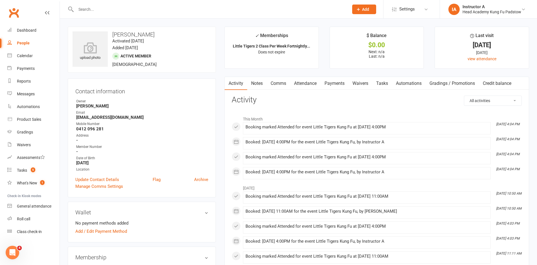
click at [327, 85] on link "Payments" at bounding box center [335, 83] width 28 height 13
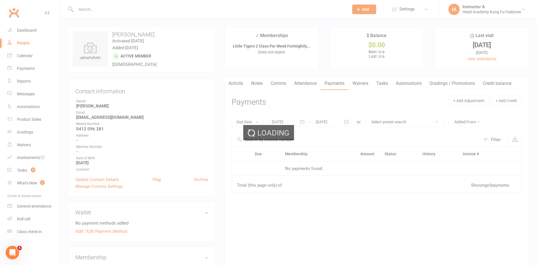
click at [293, 88] on div "Loading" at bounding box center [268, 132] width 537 height 265
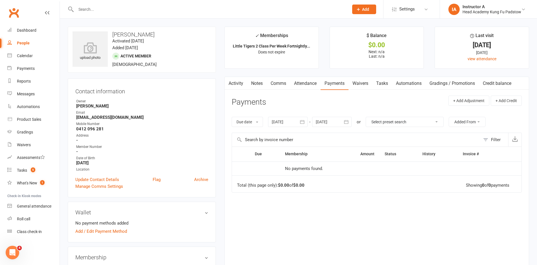
drag, startPoint x: 294, startPoint y: 87, endPoint x: 299, endPoint y: 85, distance: 5.4
click at [295, 87] on link "Attendance" at bounding box center [305, 83] width 31 height 13
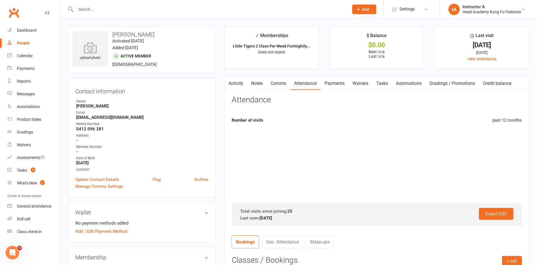
click at [299, 85] on link "Attendance" at bounding box center [305, 83] width 31 height 13
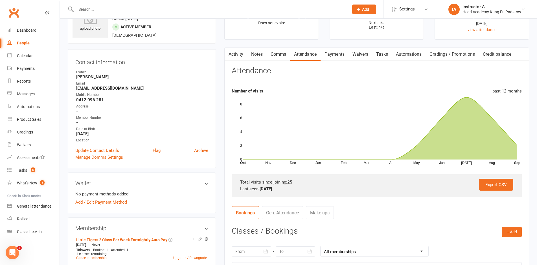
scroll to position [113, 0]
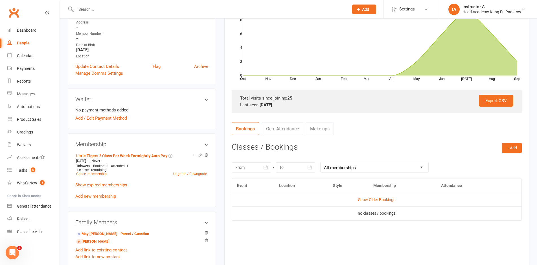
click at [381, 196] on td "Show Older Bookings" at bounding box center [377, 200] width 290 height 14
click at [382, 197] on td "Show Older Bookings" at bounding box center [377, 200] width 290 height 14
click at [382, 197] on link "Show Older Bookings" at bounding box center [376, 199] width 37 height 5
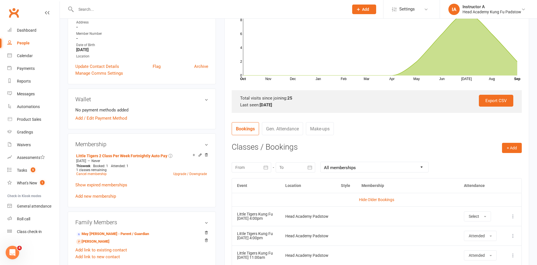
drag, startPoint x: 386, startPoint y: 167, endPoint x: 387, endPoint y: 140, distance: 27.7
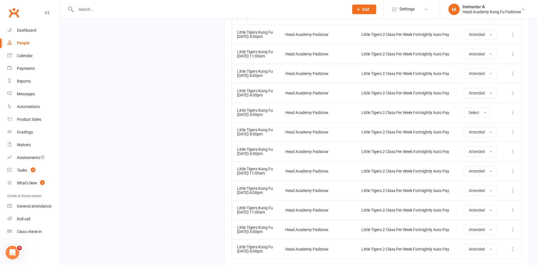
scroll to position [596, 0]
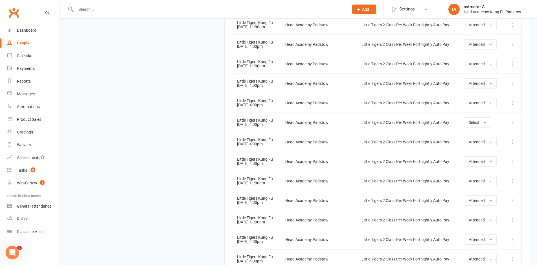
click at [289, 8] on input "text" at bounding box center [209, 9] width 271 height 8
paste input "[PERSON_NAME] ?"
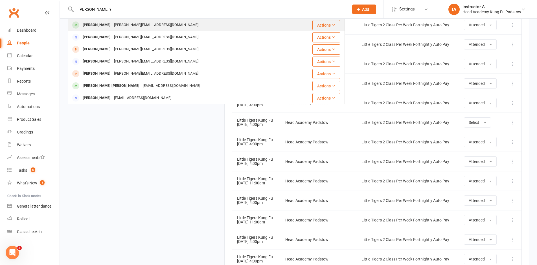
type input "[PERSON_NAME] ?"
click at [110, 26] on div "[PERSON_NAME]" at bounding box center [96, 25] width 31 height 8
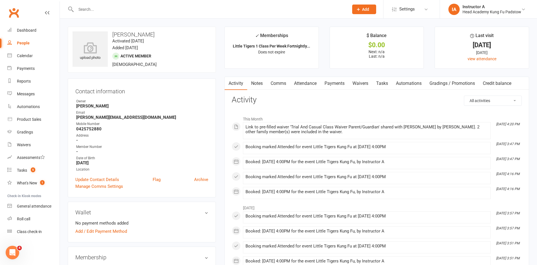
click at [305, 89] on link "Attendance" at bounding box center [305, 83] width 31 height 13
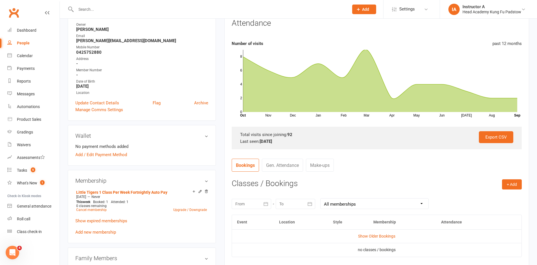
scroll to position [85, 0]
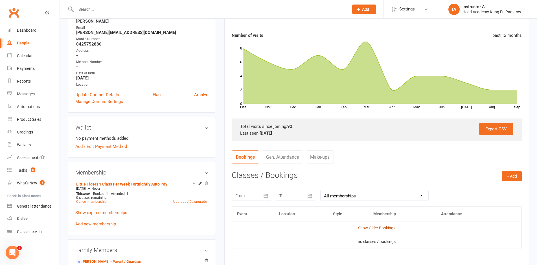
click at [378, 225] on link "Show Older Bookings" at bounding box center [376, 227] width 37 height 5
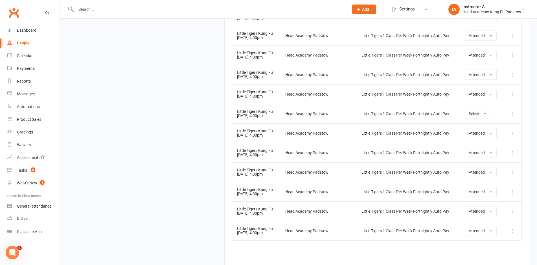
scroll to position [1863, 0]
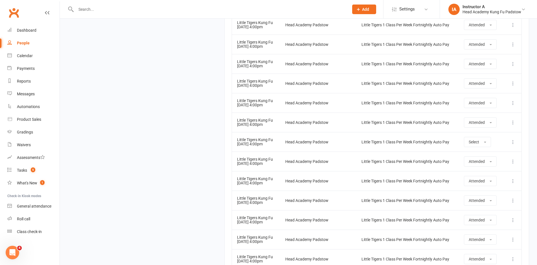
click at [185, 12] on input "text" at bounding box center [209, 9] width 271 height 8
paste input "[PERSON_NAME] ?"
type input "[PERSON_NAME] ?"
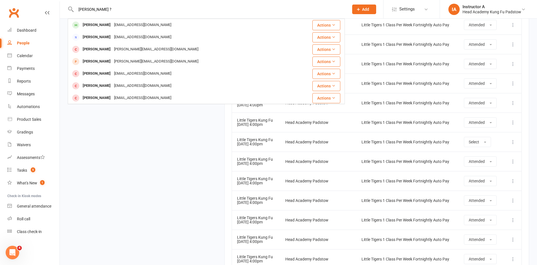
drag, startPoint x: 104, startPoint y: 23, endPoint x: 107, endPoint y: 23, distance: 3.2
click at [112, 23] on div "[EMAIL_ADDRESS][DOMAIN_NAME]" at bounding box center [142, 25] width 61 height 8
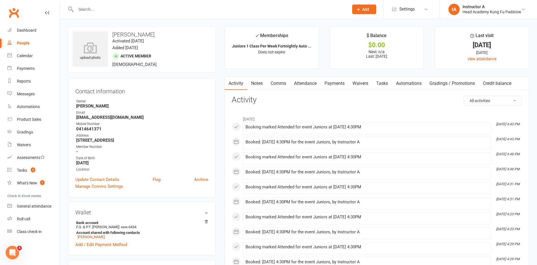
click at [323, 85] on link "Payments" at bounding box center [335, 83] width 28 height 13
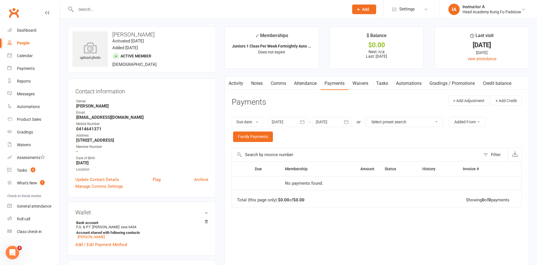
drag, startPoint x: 304, startPoint y: 86, endPoint x: 310, endPoint y: 88, distance: 7.1
click at [309, 88] on link "Attendance" at bounding box center [305, 83] width 31 height 13
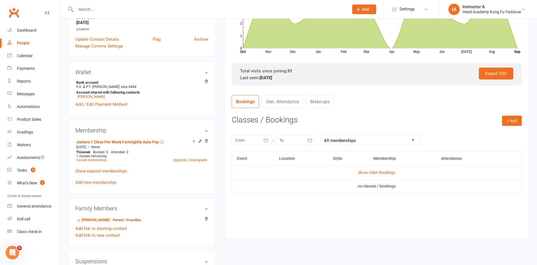
scroll to position [141, 0]
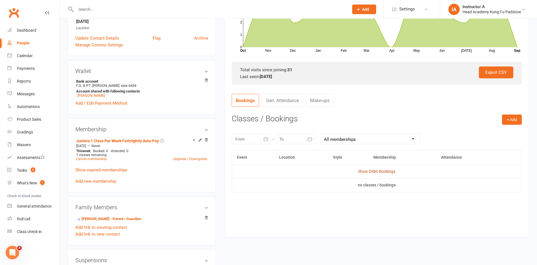
click at [367, 170] on link "Show Older Bookings" at bounding box center [376, 171] width 37 height 5
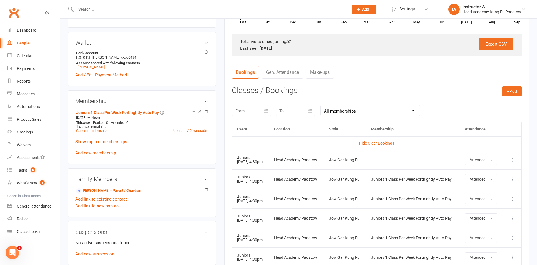
drag, startPoint x: 425, startPoint y: 152, endPoint x: 425, endPoint y: 149, distance: 3.2
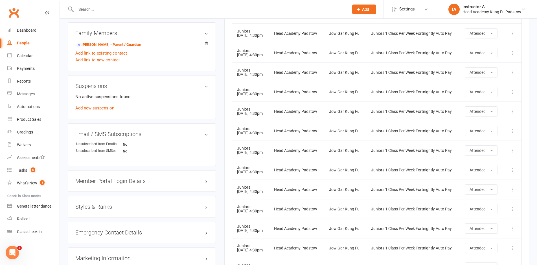
scroll to position [0, 0]
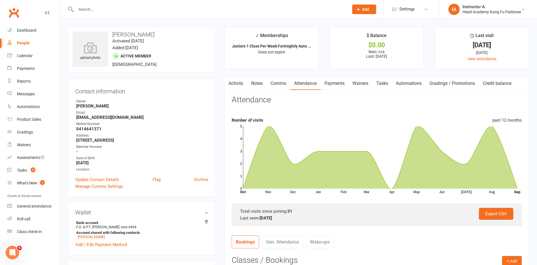
click at [284, 13] on input "text" at bounding box center [209, 9] width 271 height 8
paste input "[PERSON_NAME]?"
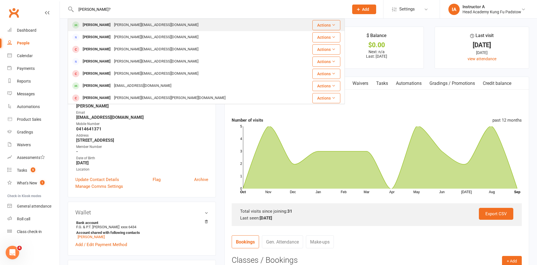
type input "[PERSON_NAME]?"
click at [132, 29] on div "[PERSON_NAME] [PERSON_NAME][EMAIL_ADDRESS][DOMAIN_NAME]" at bounding box center [183, 25] width 230 height 12
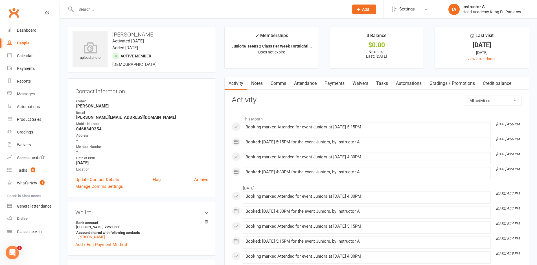
click at [361, 87] on link "Waivers" at bounding box center [361, 83] width 24 height 13
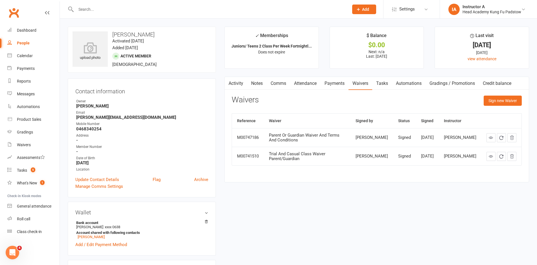
click at [332, 86] on link "Payments" at bounding box center [335, 83] width 28 height 13
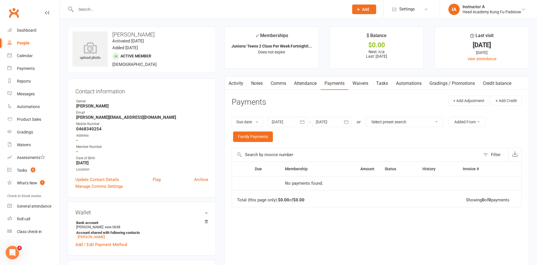
click at [306, 86] on link "Attendance" at bounding box center [305, 83] width 31 height 13
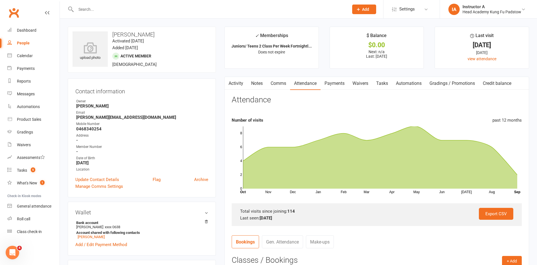
click at [337, 86] on link "Payments" at bounding box center [335, 83] width 28 height 13
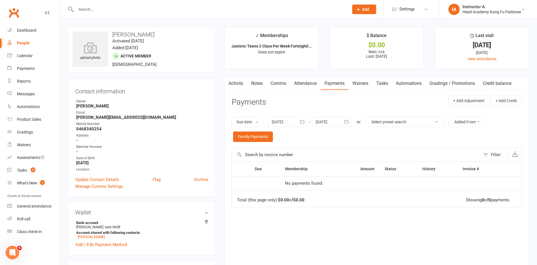
click at [317, 77] on div "Activity Notes Comms Attendance Payments Waivers Tasks Automations Gradings / P…" at bounding box center [377, 183] width 305 height 212
click at [315, 80] on link "Attendance" at bounding box center [305, 83] width 31 height 13
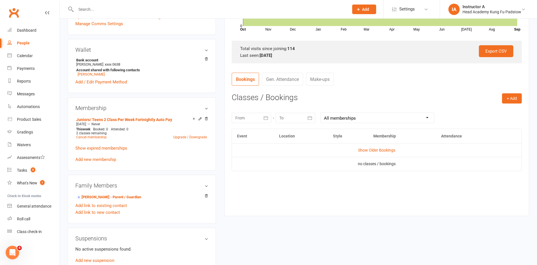
scroll to position [169, 0]
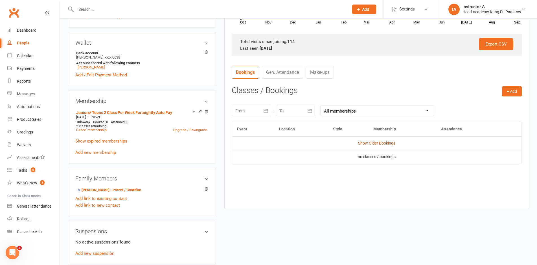
click at [363, 145] on link "Show Older Bookings" at bounding box center [376, 143] width 37 height 5
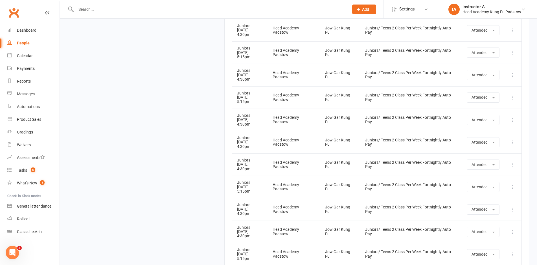
scroll to position [2600, 0]
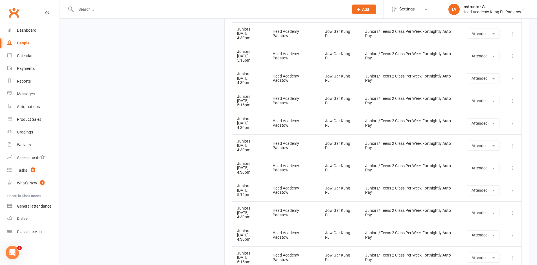
click at [282, 7] on input "text" at bounding box center [209, 9] width 271 height 8
paste input "[PERSON_NAME] ?"
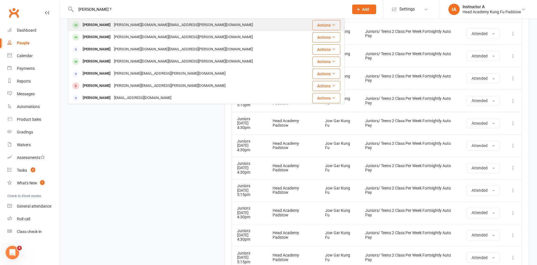
type input "[PERSON_NAME] ?"
click at [112, 27] on div "[PERSON_NAME][DOMAIN_NAME][EMAIL_ADDRESS][PERSON_NAME][DOMAIN_NAME]" at bounding box center [183, 25] width 142 height 8
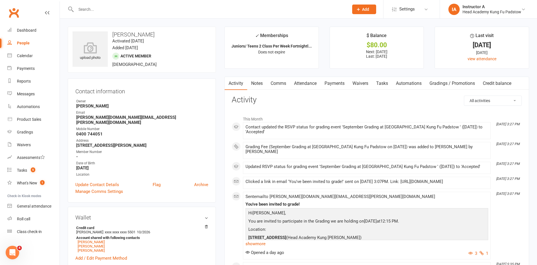
drag, startPoint x: 346, startPoint y: 87, endPoint x: 367, endPoint y: 81, distance: 21.9
click at [359, 83] on div "Activity Notes Comms Attendance Payments Waivers Tasks Automations Gradings / P…" at bounding box center [370, 83] width 291 height 13
drag, startPoint x: 269, startPoint y: 86, endPoint x: 288, endPoint y: 86, distance: 18.6
click at [270, 86] on link "Comms" at bounding box center [278, 83] width 23 height 13
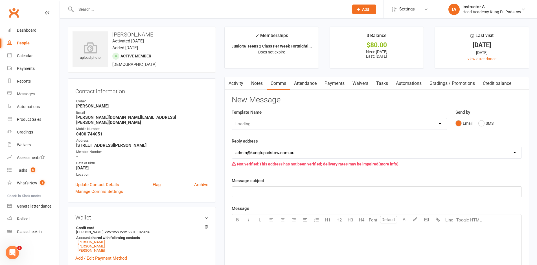
drag, startPoint x: 288, startPoint y: 86, endPoint x: 299, endPoint y: 86, distance: 10.7
click at [289, 86] on link "Comms" at bounding box center [278, 83] width 23 height 13
click at [299, 86] on link "Attendance" at bounding box center [305, 83] width 31 height 13
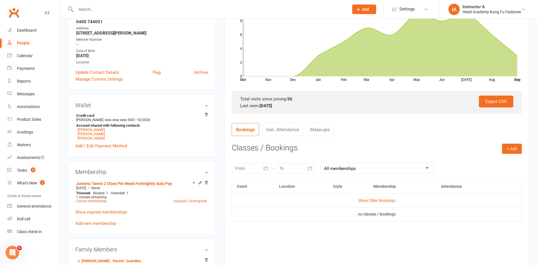
scroll to position [113, 0]
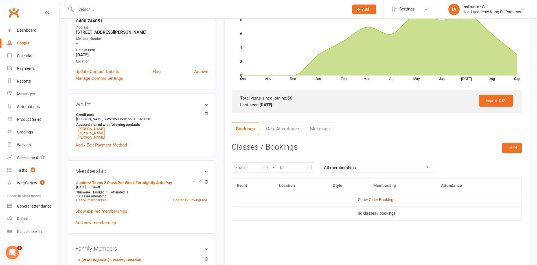
click at [370, 198] on link "Show Older Bookings" at bounding box center [376, 199] width 37 height 5
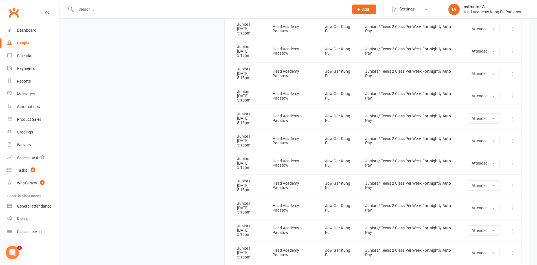
scroll to position [1303, 0]
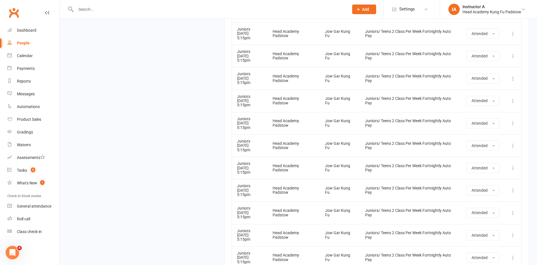
click at [203, 12] on input "text" at bounding box center [209, 9] width 271 height 8
paste input "[PERSON_NAME]?"
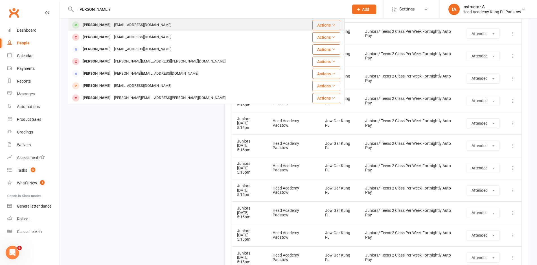
type input "[PERSON_NAME]?"
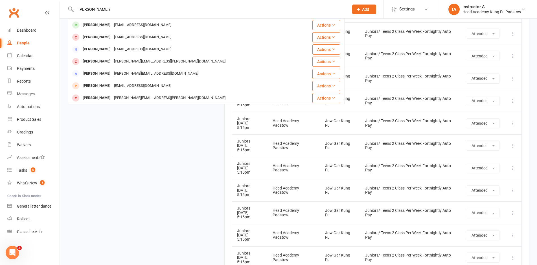
click at [106, 29] on div "[PERSON_NAME] [EMAIL_ADDRESS][DOMAIN_NAME]" at bounding box center [183, 25] width 230 height 12
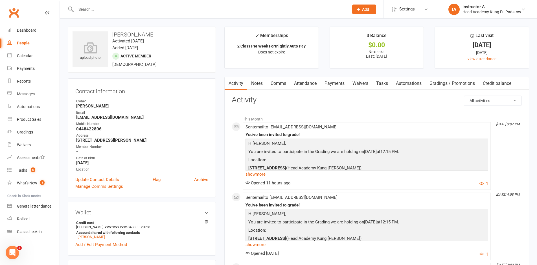
click at [318, 85] on link "Attendance" at bounding box center [305, 83] width 31 height 13
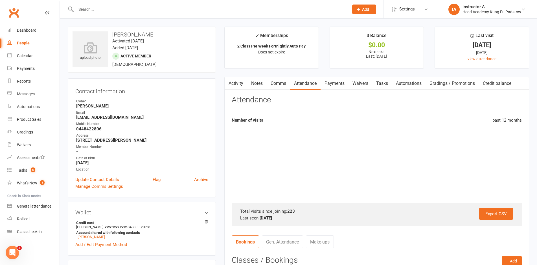
click at [317, 85] on link "Attendance" at bounding box center [305, 83] width 31 height 13
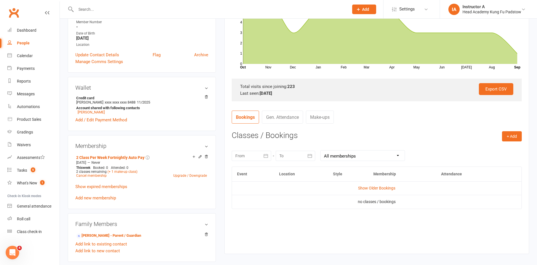
scroll to position [141, 0]
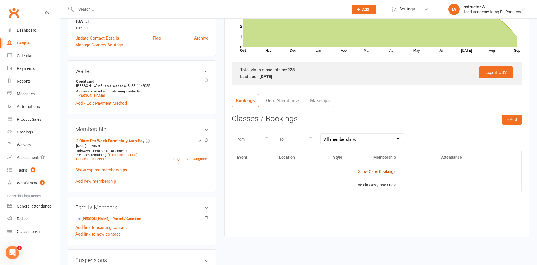
click at [374, 170] on link "Show Older Bookings" at bounding box center [376, 171] width 37 height 5
click at [383, 174] on td "Hide Older Bookings" at bounding box center [377, 171] width 290 height 14
click at [383, 171] on link "Hide Older Bookings" at bounding box center [376, 171] width 35 height 5
click at [389, 171] on link "Show Older Bookings" at bounding box center [376, 171] width 37 height 5
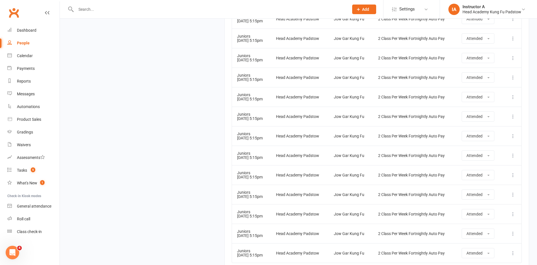
scroll to position [4396, 0]
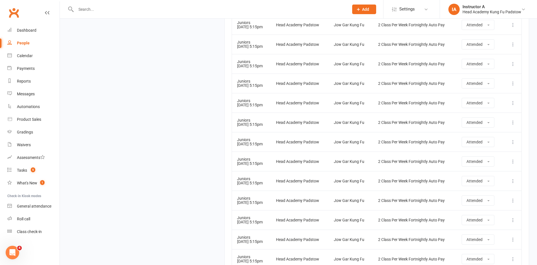
drag, startPoint x: 217, startPoint y: 8, endPoint x: 234, endPoint y: 3, distance: 17.0
click at [219, 7] on input "text" at bounding box center [209, 9] width 271 height 8
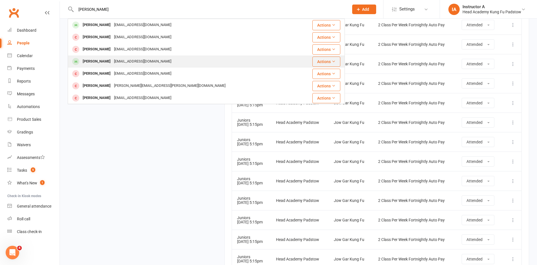
type input "[PERSON_NAME]"
click at [112, 60] on div "[EMAIL_ADDRESS][DOMAIN_NAME]" at bounding box center [142, 61] width 61 height 8
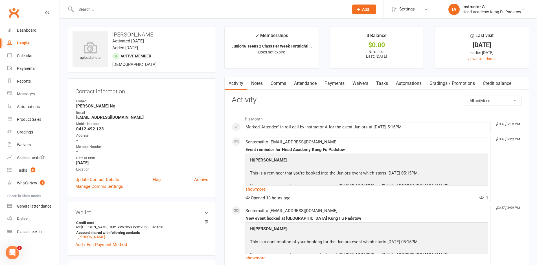
click at [309, 82] on link "Attendance" at bounding box center [305, 83] width 31 height 13
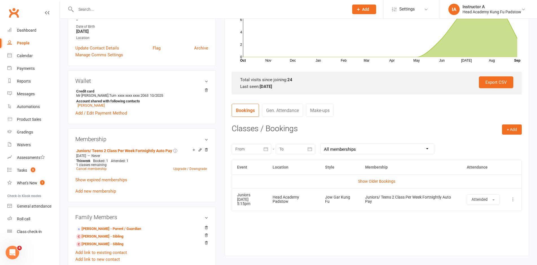
scroll to position [141, 0]
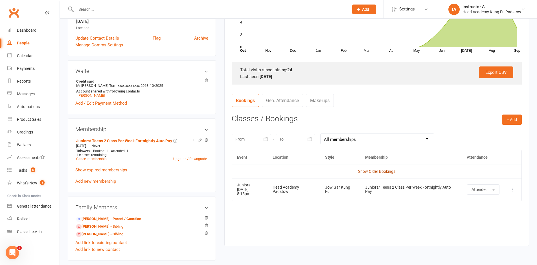
click at [371, 171] on link "Show Older Bookings" at bounding box center [376, 171] width 37 height 5
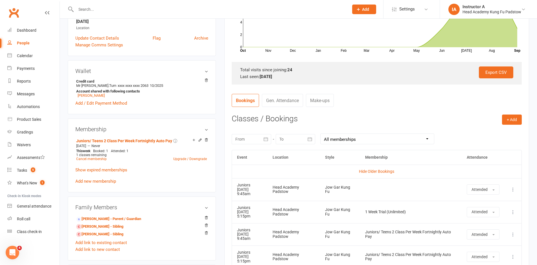
drag, startPoint x: 381, startPoint y: 134, endPoint x: 383, endPoint y: 129, distance: 5.8
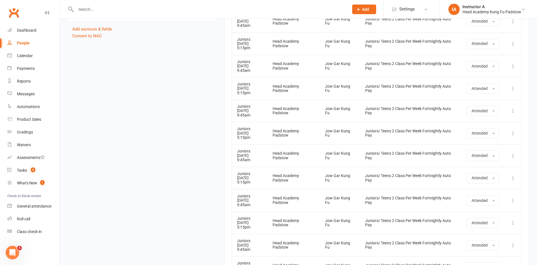
scroll to position [587, 0]
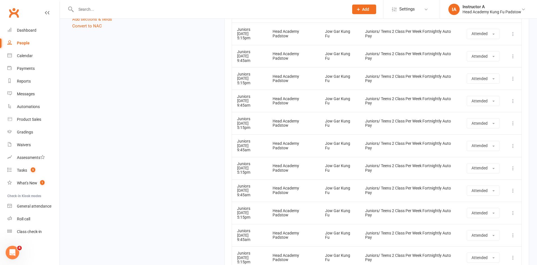
click at [265, 9] on input "text" at bounding box center [209, 9] width 271 height 8
paste input "[PERSON_NAME]?"
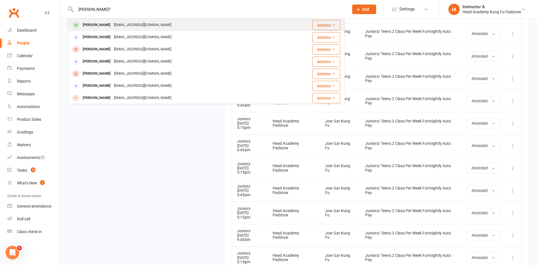
type input "[PERSON_NAME]?"
click at [112, 24] on div "[EMAIL_ADDRESS][DOMAIN_NAME]" at bounding box center [142, 25] width 61 height 8
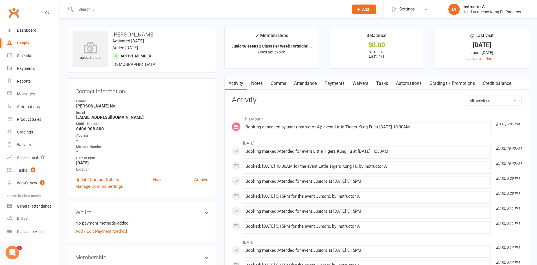
click at [294, 79] on link "Attendance" at bounding box center [305, 83] width 31 height 13
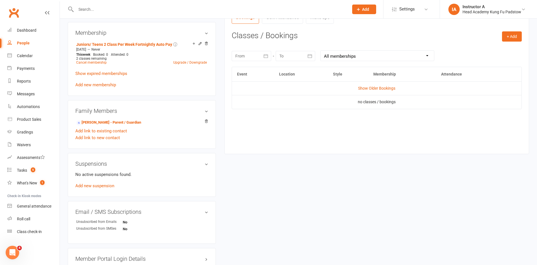
scroll to position [226, 0]
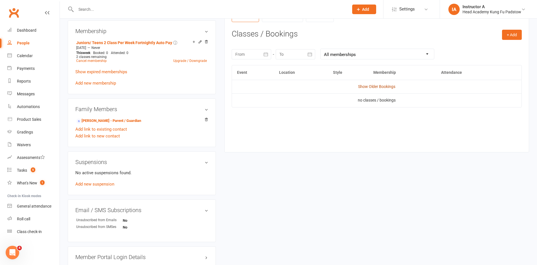
drag, startPoint x: 354, startPoint y: 89, endPoint x: 363, endPoint y: 88, distance: 8.8
click at [356, 89] on td "Show Older Bookings" at bounding box center [377, 87] width 290 height 14
click at [365, 88] on link "Show Older Bookings" at bounding box center [376, 86] width 37 height 5
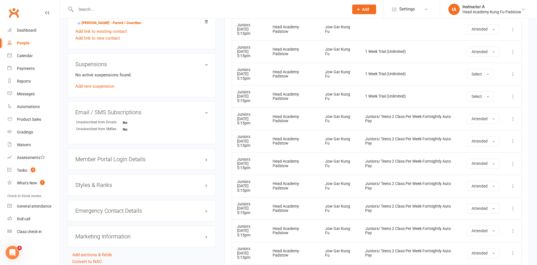
scroll to position [342, 0]
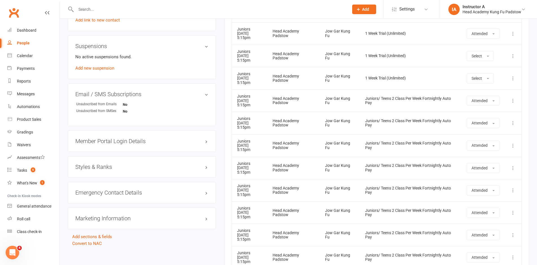
click at [215, 162] on div "Styles & Ranks" at bounding box center [142, 166] width 148 height 21
click at [8, 169] on icon at bounding box center [9, 169] width 5 height 5
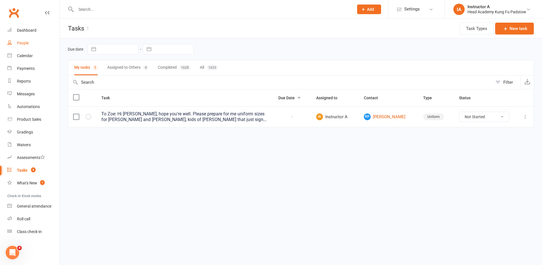
click at [23, 37] on link "People" at bounding box center [33, 43] width 52 height 13
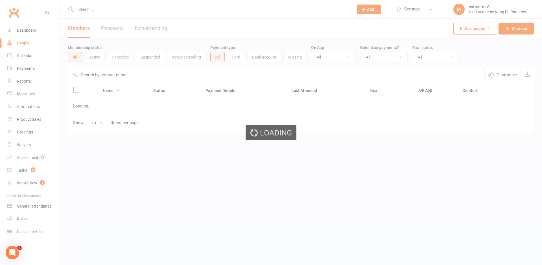
drag, startPoint x: 26, startPoint y: 27, endPoint x: 33, endPoint y: 27, distance: 6.5
click at [28, 27] on div "Loading" at bounding box center [271, 132] width 542 height 265
click at [33, 27] on link "Dashboard" at bounding box center [33, 30] width 52 height 13
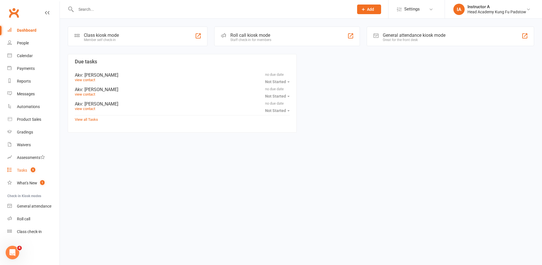
click at [31, 174] on link "Tasks 5" at bounding box center [33, 170] width 52 height 13
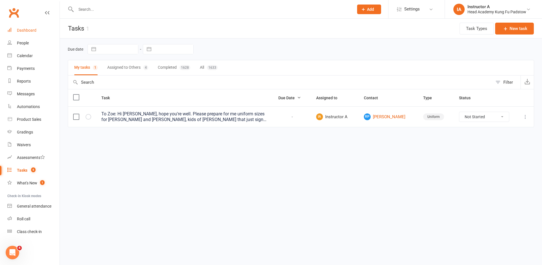
click at [38, 34] on link "Dashboard" at bounding box center [33, 30] width 52 height 13
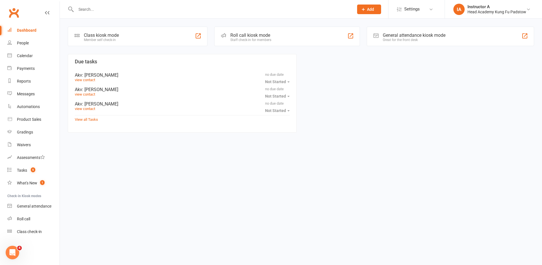
click at [126, 12] on input "text" at bounding box center [212, 9] width 276 height 8
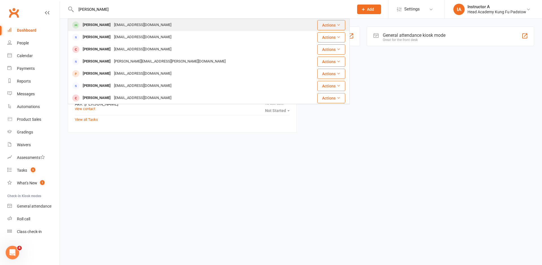
type input "[PERSON_NAME]"
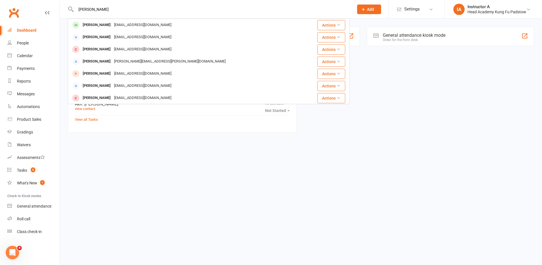
click at [98, 22] on div "[PERSON_NAME]" at bounding box center [96, 25] width 31 height 8
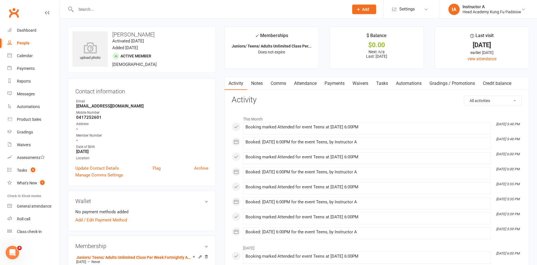
drag, startPoint x: 305, startPoint y: 80, endPoint x: 314, endPoint y: 82, distance: 9.0
click at [307, 80] on link "Attendance" at bounding box center [305, 83] width 31 height 13
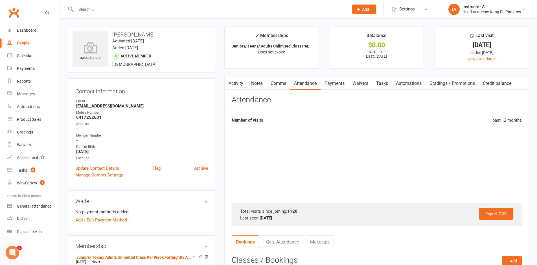
click at [314, 82] on link "Attendance" at bounding box center [305, 83] width 31 height 13
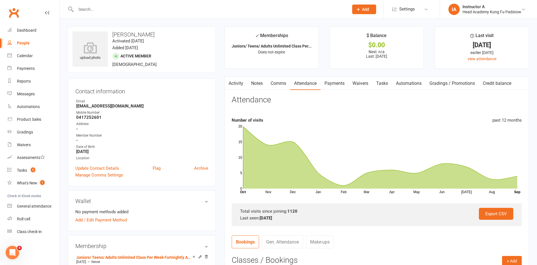
drag, startPoint x: 15, startPoint y: 3, endPoint x: 14, endPoint y: 8, distance: 5.1
click at [14, 6] on nav "Clubworx Dashboard People Calendar Payments Reports Messages Automations Produc…" at bounding box center [30, 133] width 60 height 265
click at [13, 12] on link "Clubworx" at bounding box center [14, 13] width 14 height 14
